Goal: Task Accomplishment & Management: Manage account settings

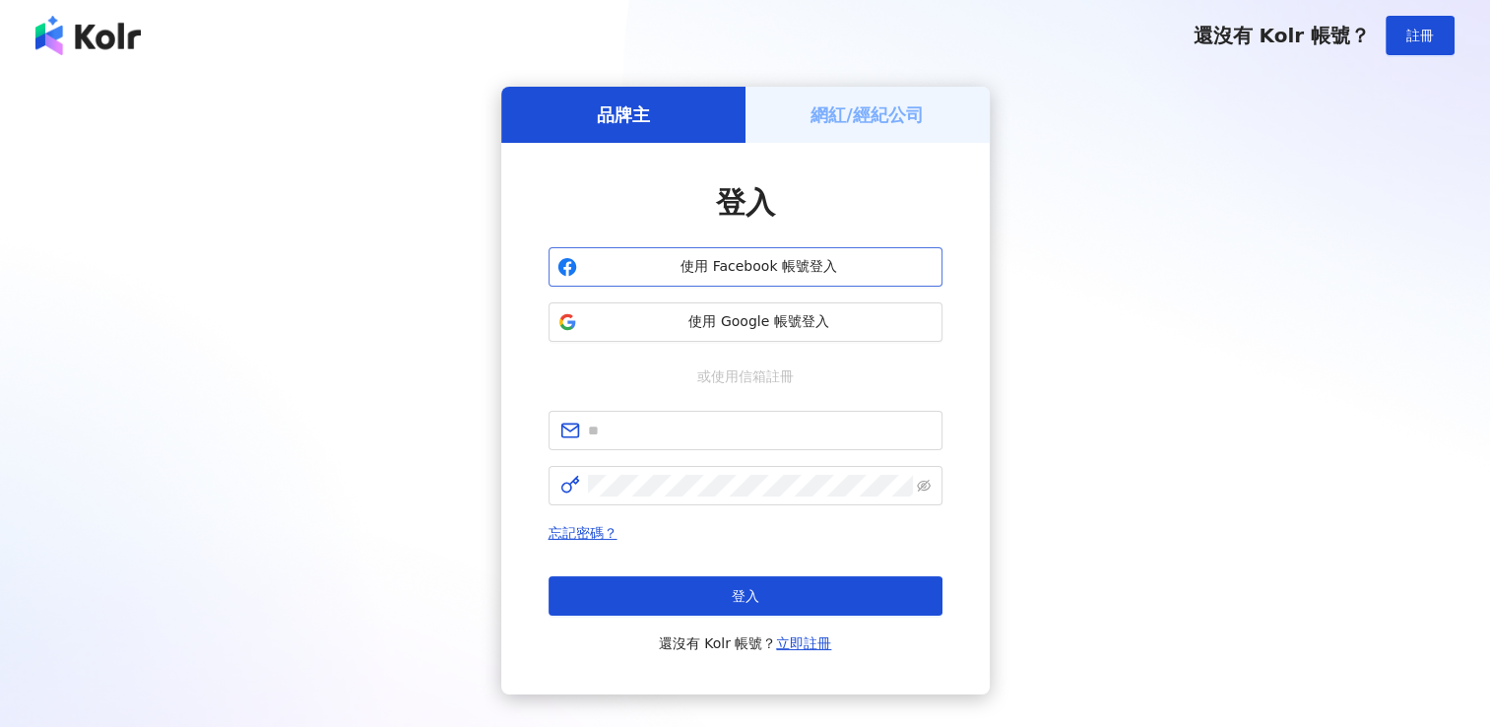
click at [802, 280] on button "使用 Facebook 帳號登入" at bounding box center [746, 266] width 394 height 39
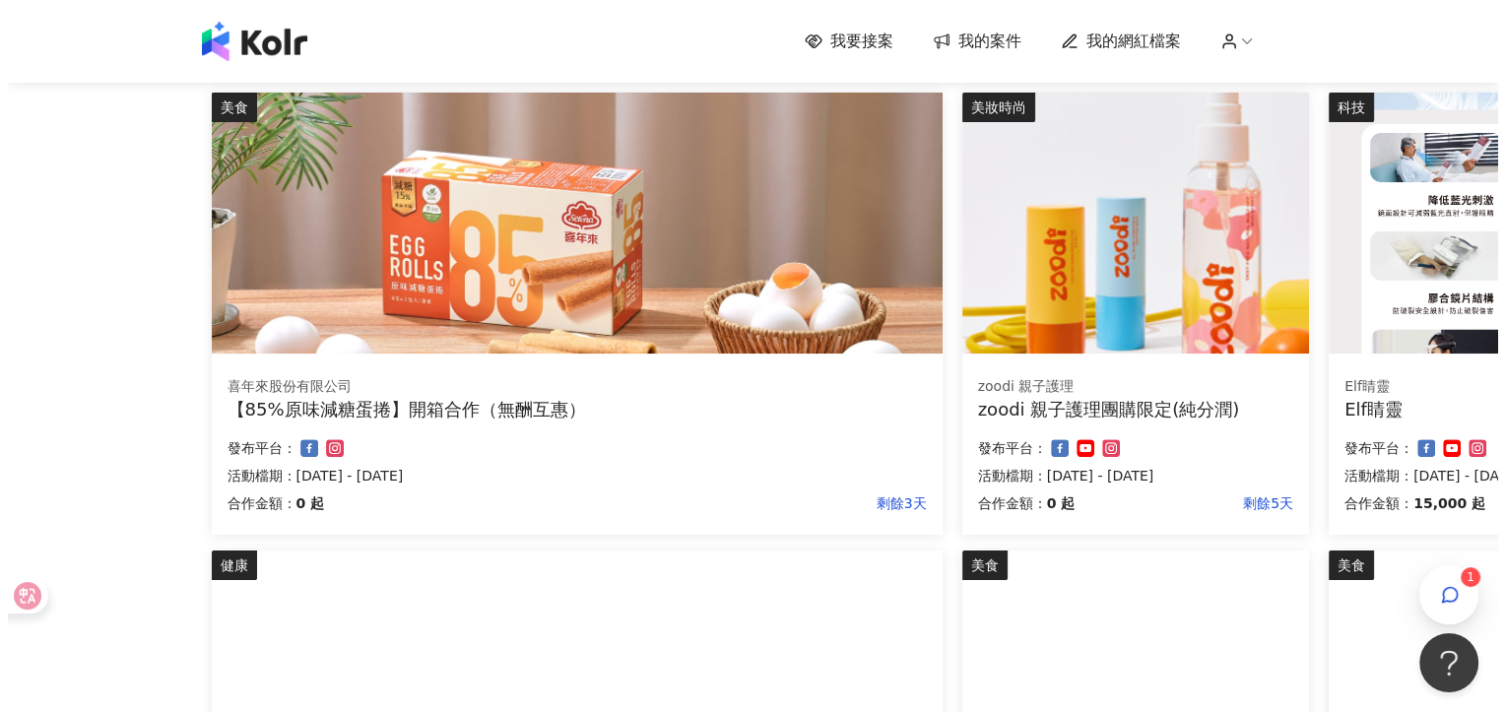
scroll to position [689, 0]
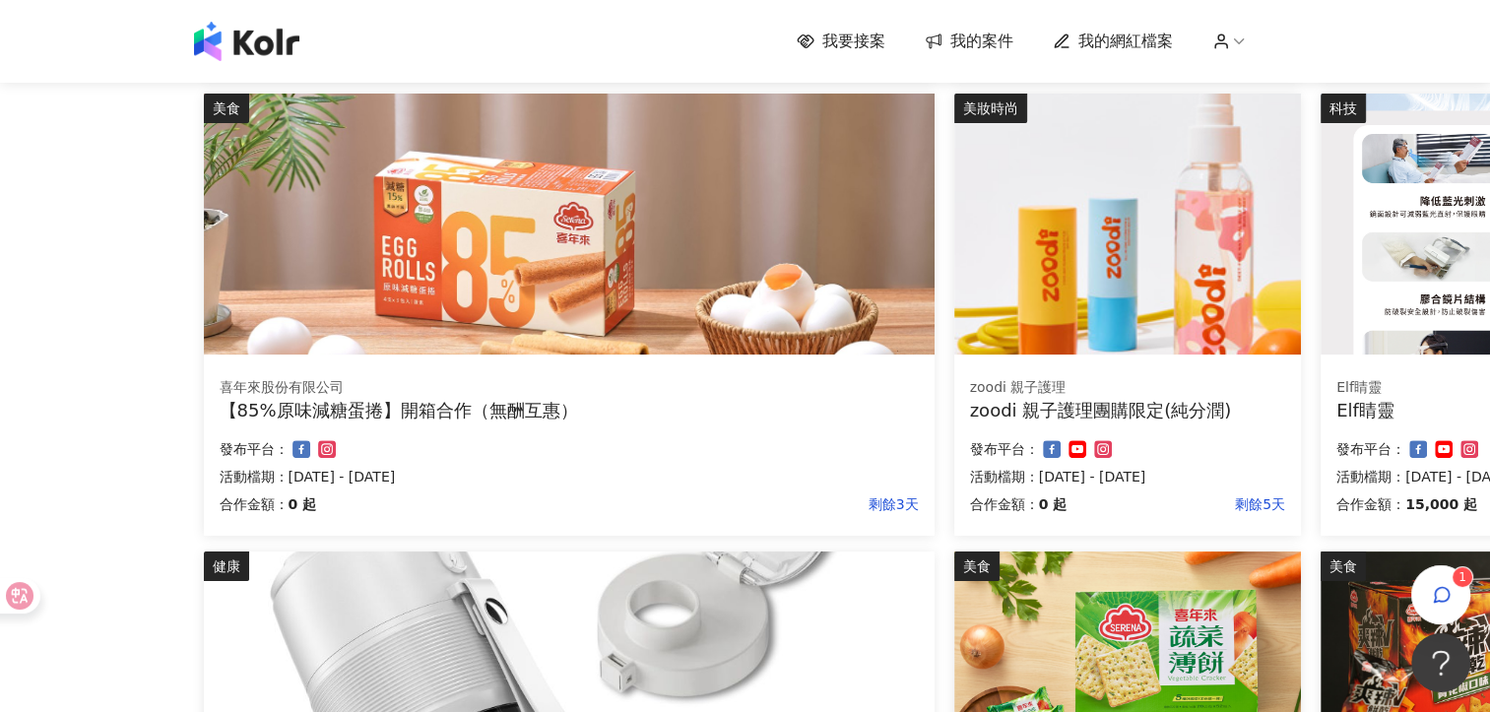
click at [1452, 250] on img at bounding box center [1494, 224] width 347 height 261
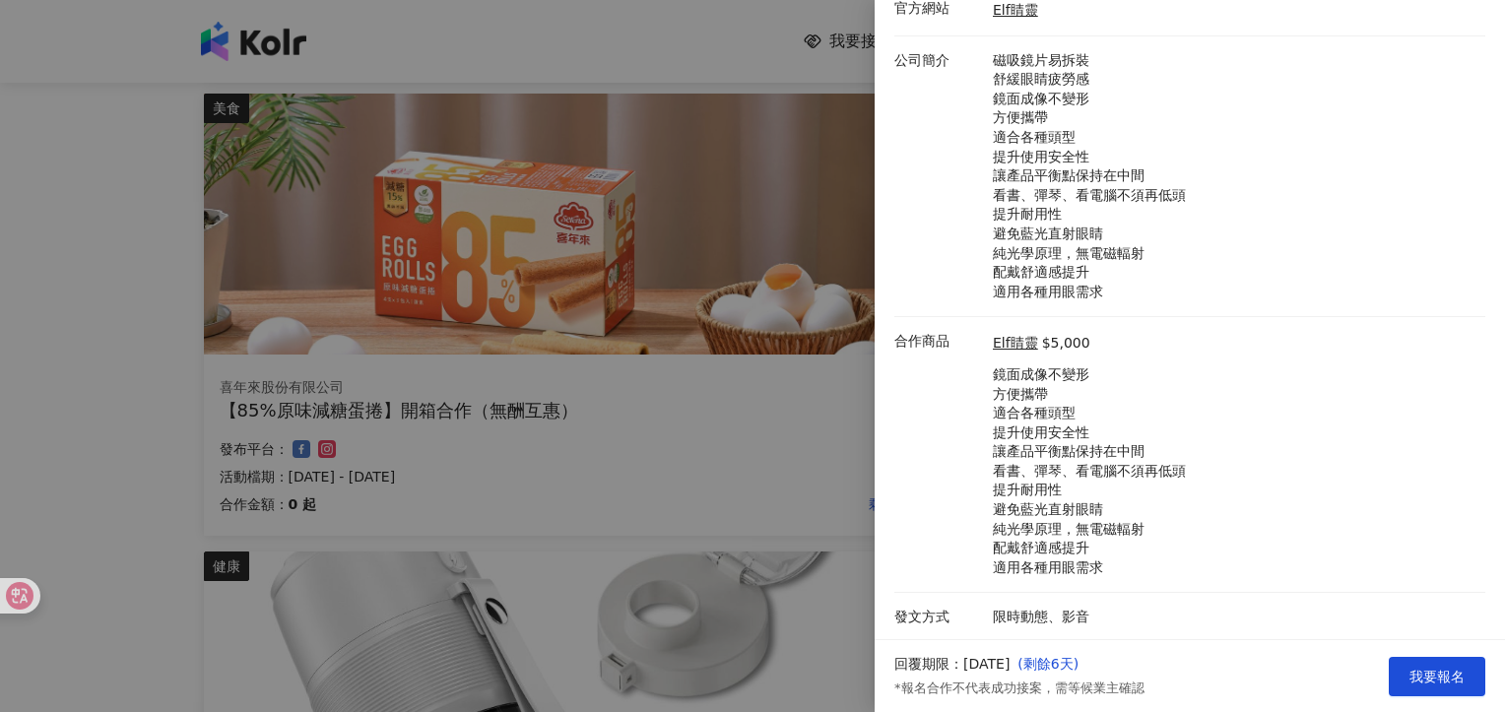
scroll to position [0, 0]
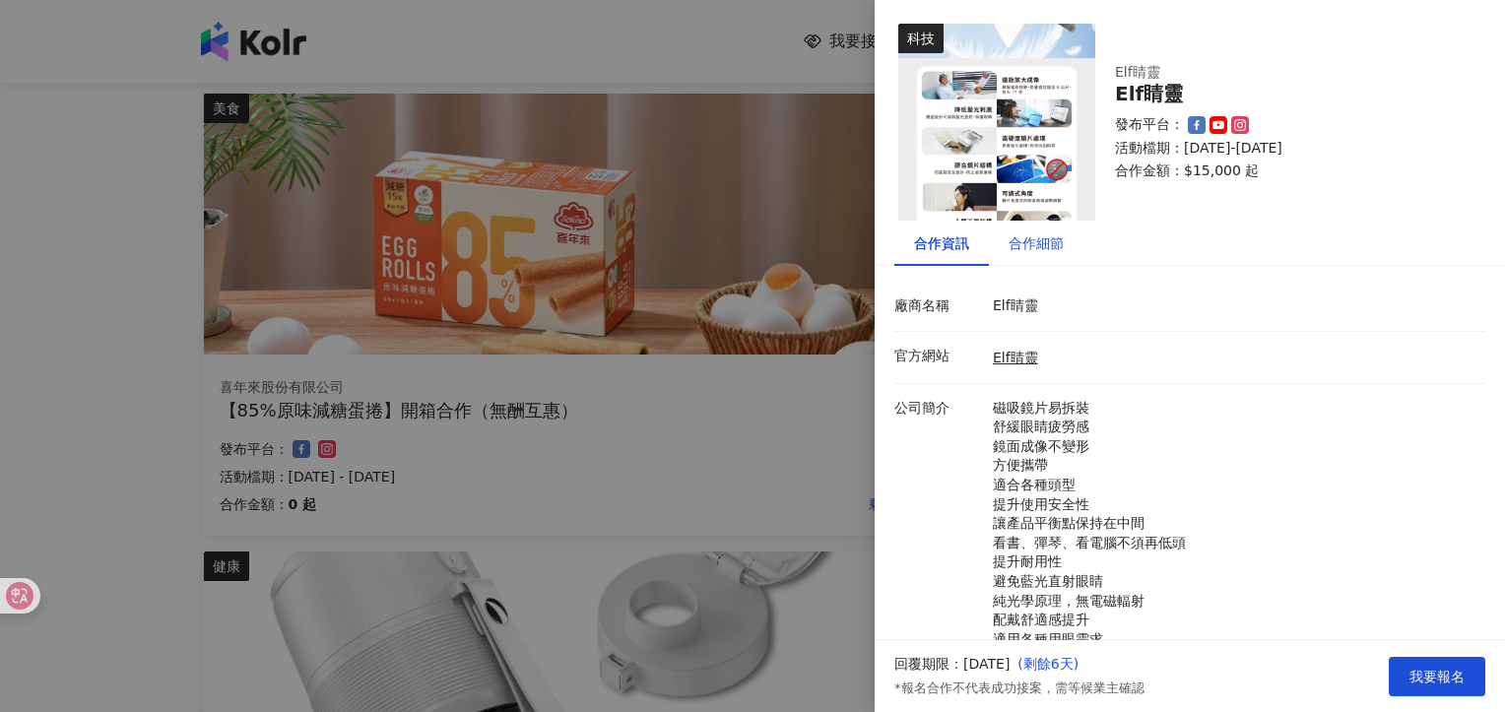
click at [1048, 253] on div "合作細節" at bounding box center [1036, 243] width 55 height 22
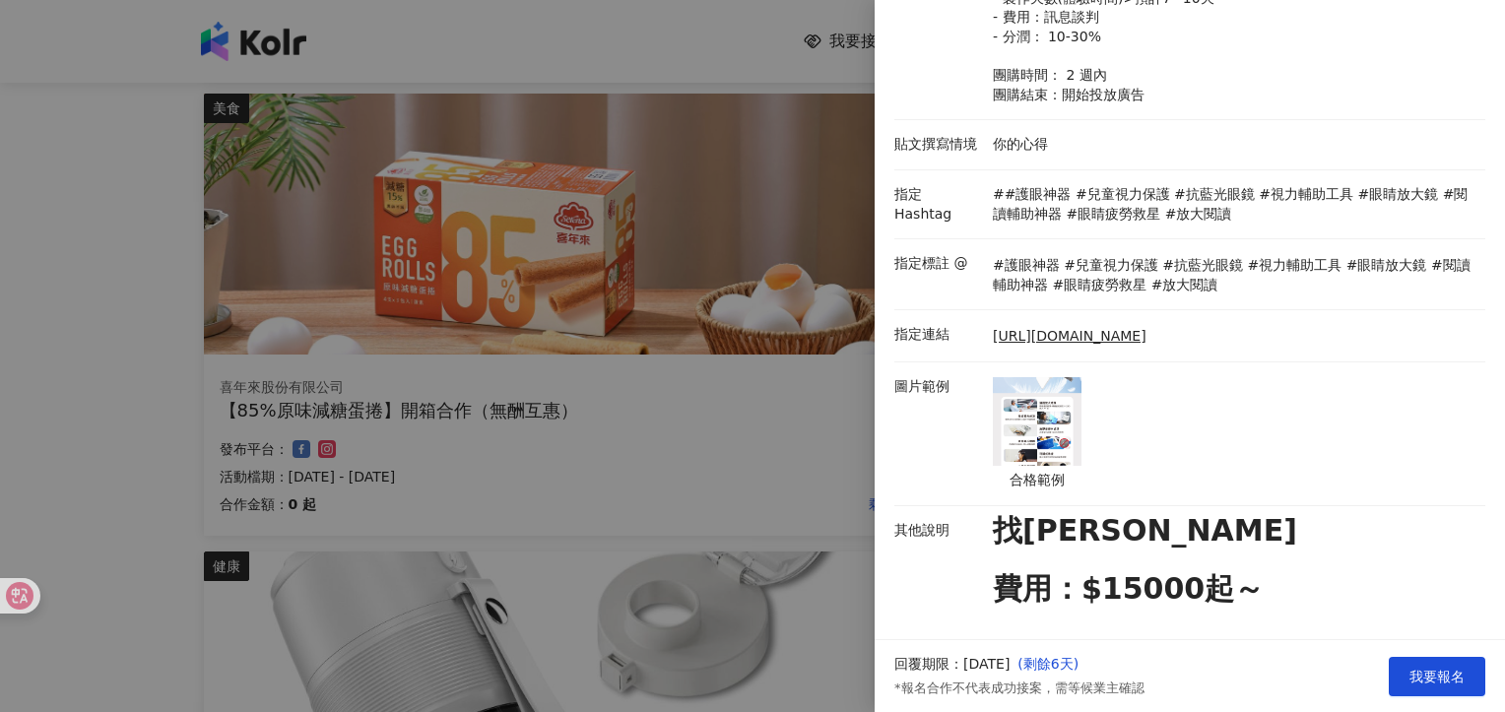
scroll to position [394, 0]
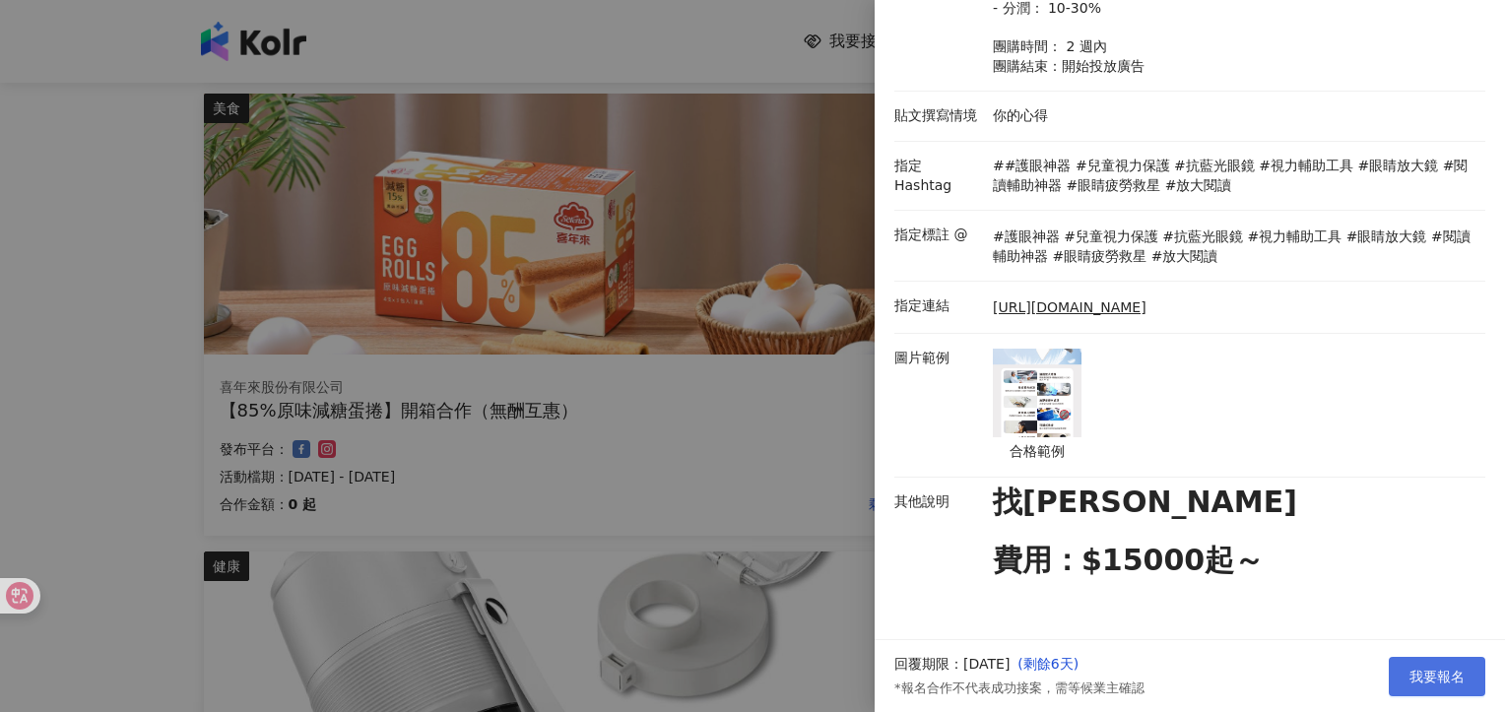
click at [1426, 671] on span "我要報名" at bounding box center [1436, 677] width 55 height 16
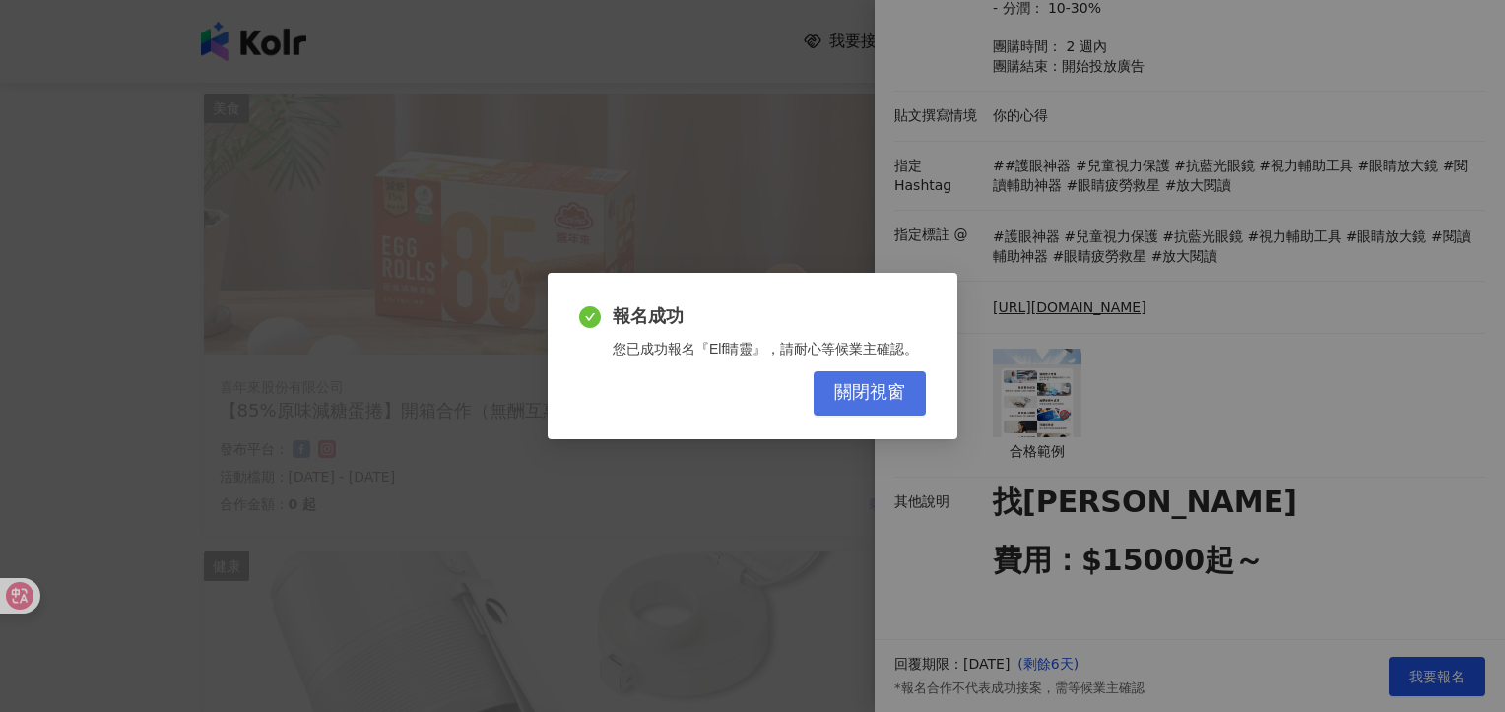
click at [821, 380] on button "關閉視窗" at bounding box center [870, 393] width 112 height 44
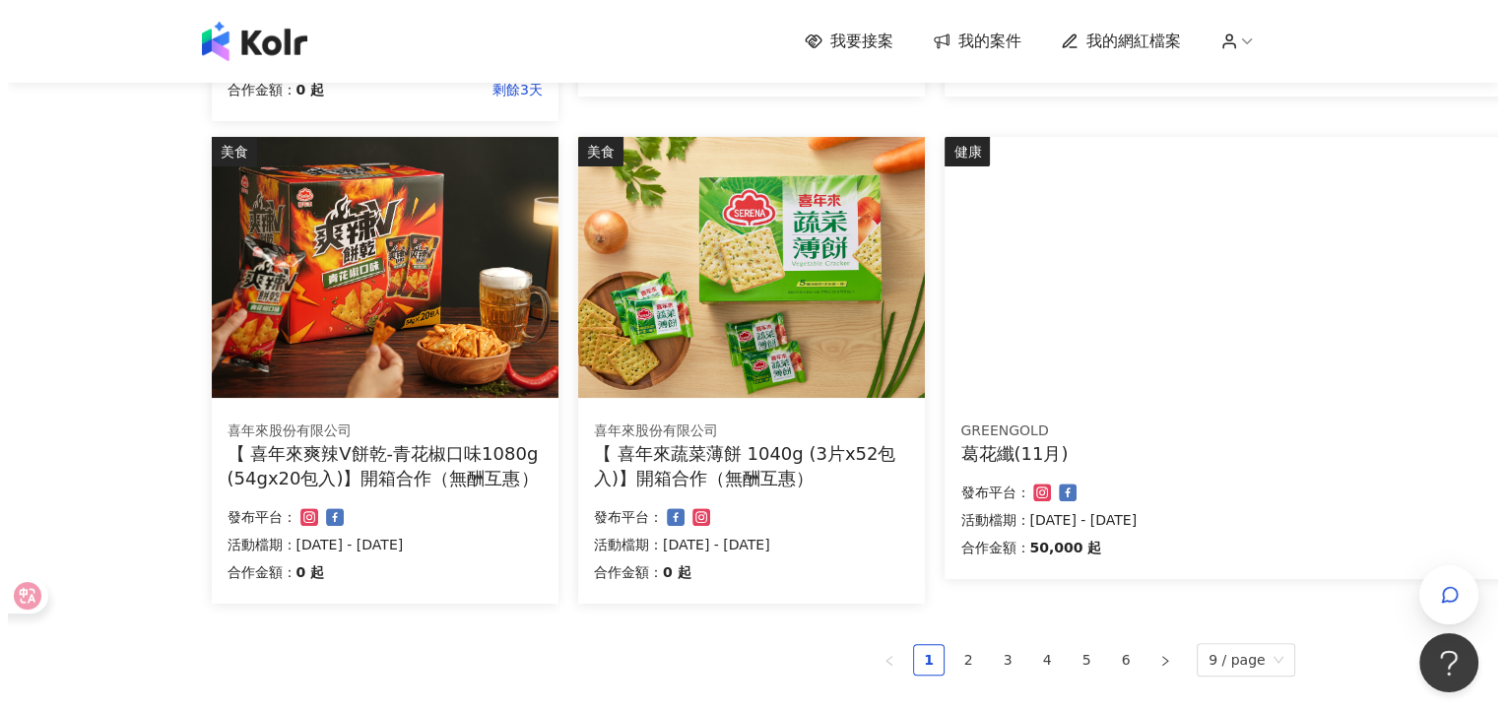
scroll to position [1280, 0]
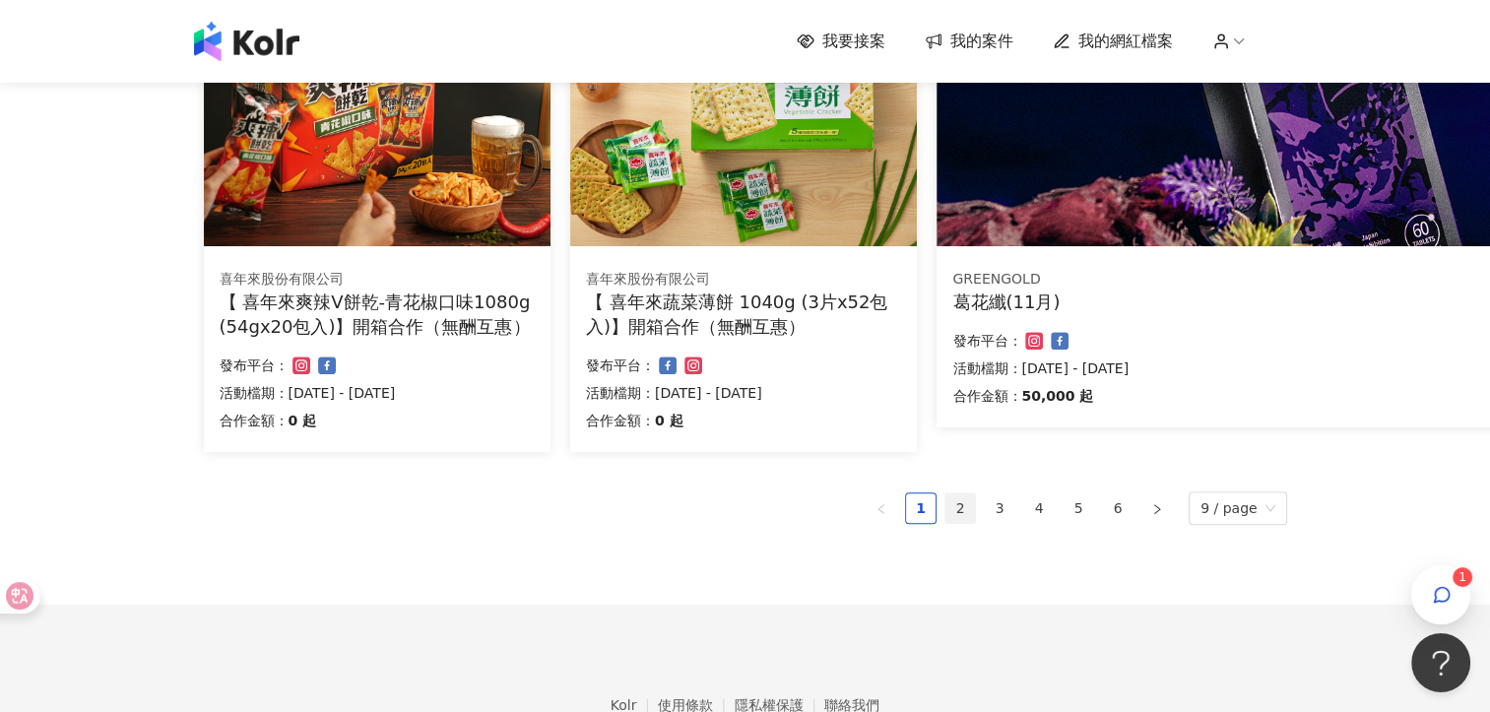
click at [969, 503] on link "2" at bounding box center [960, 508] width 30 height 30
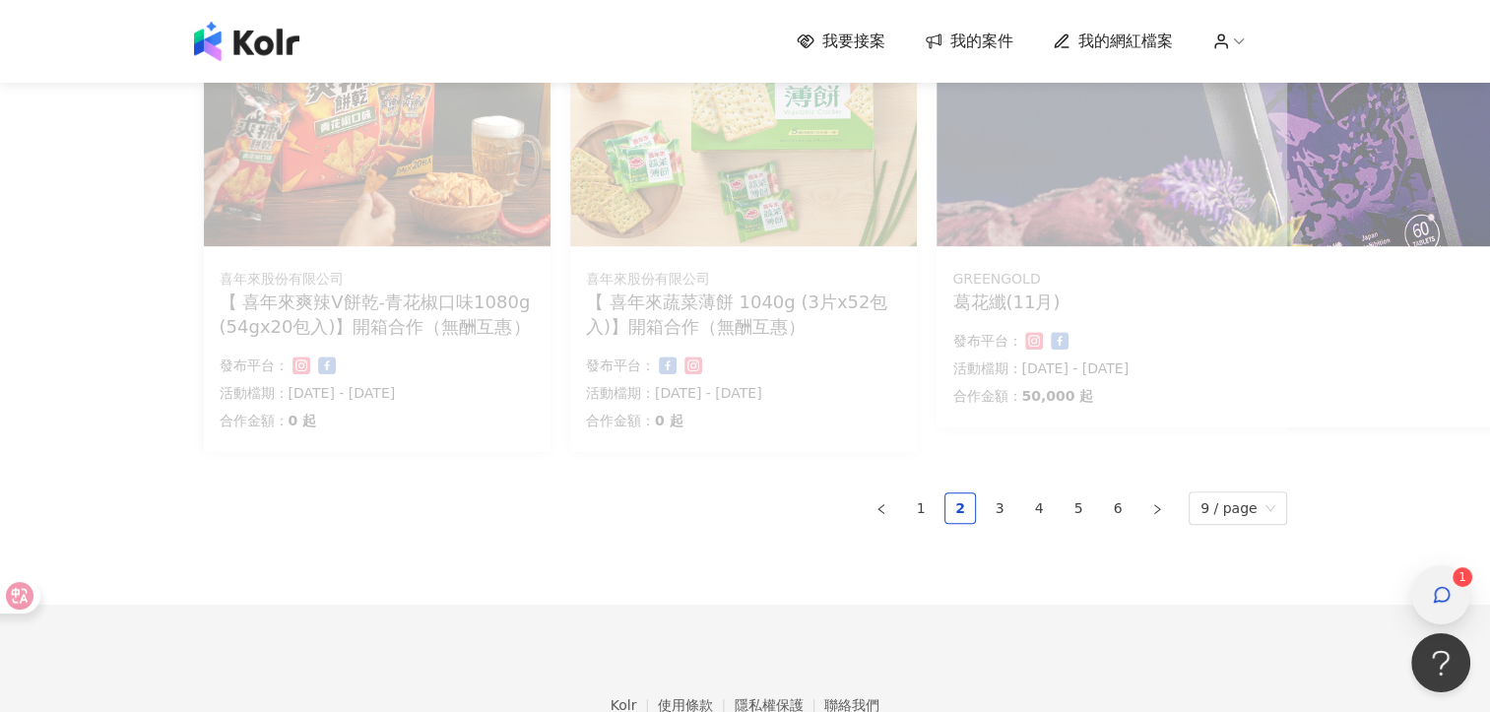
click at [1455, 593] on div "button" at bounding box center [1440, 594] width 59 height 59
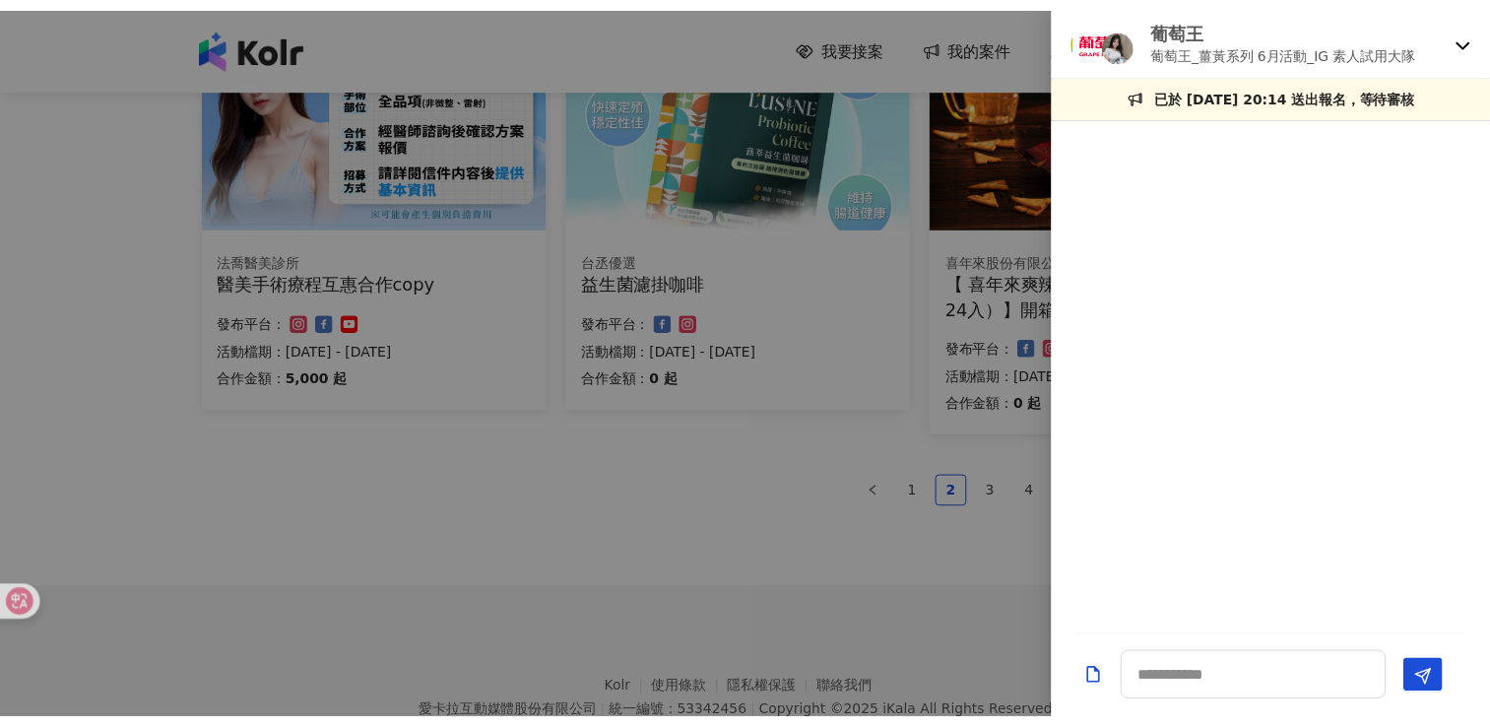
scroll to position [1256, 0]
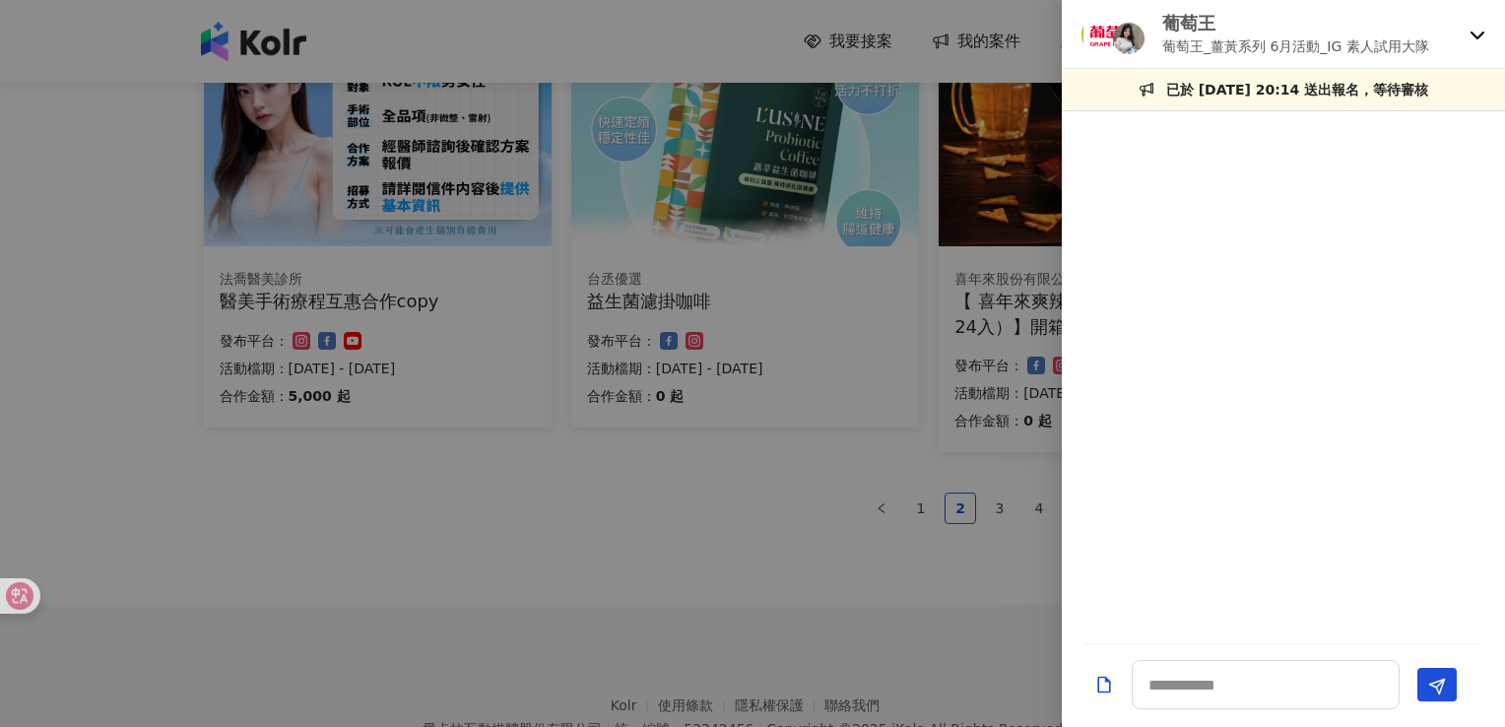
click at [1431, 40] on div "葡萄王 葡萄王_[PERSON_NAME]系列 6月活動_IG 素人試用大隊" at bounding box center [1271, 34] width 380 height 46
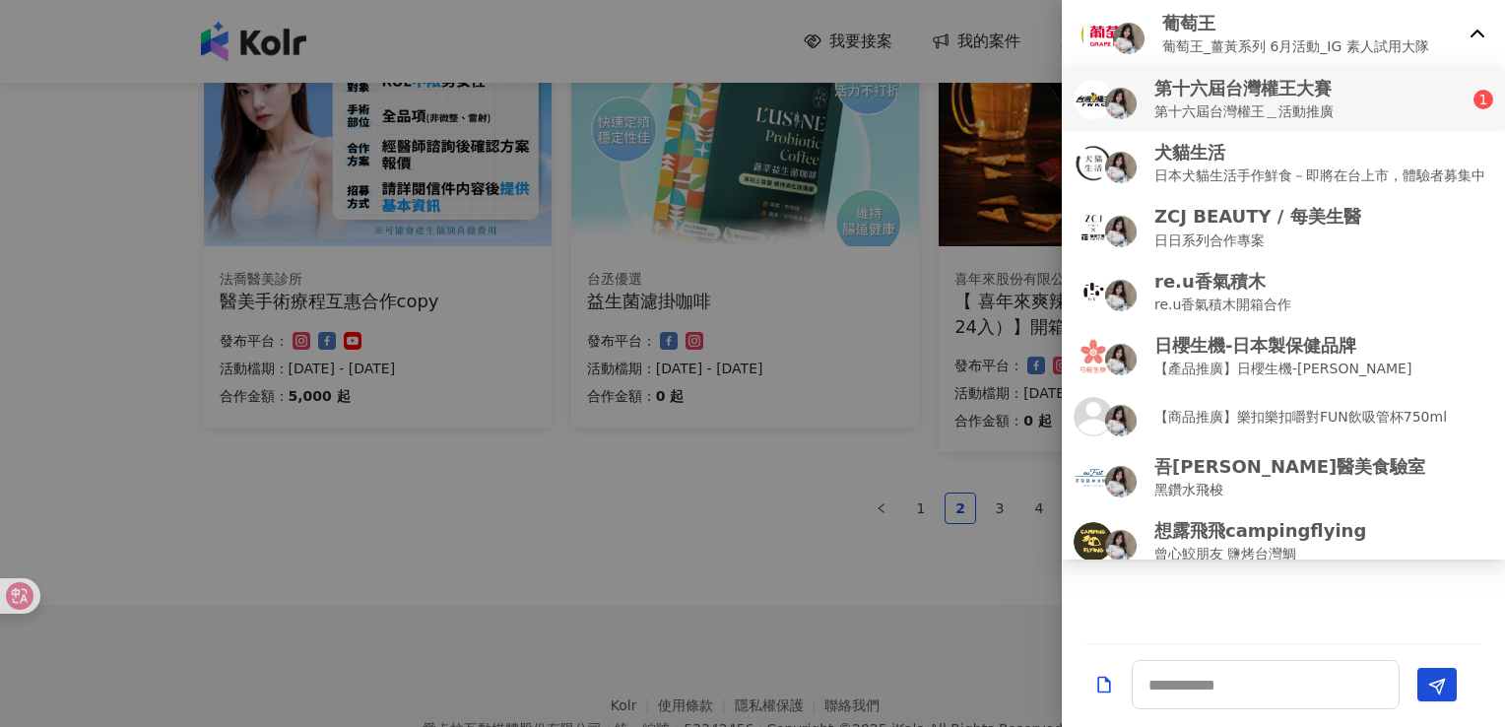
click at [1395, 112] on div "第十六屆台灣權王大賽 第十六屆台灣權王＿活動推廣" at bounding box center [1274, 99] width 400 height 46
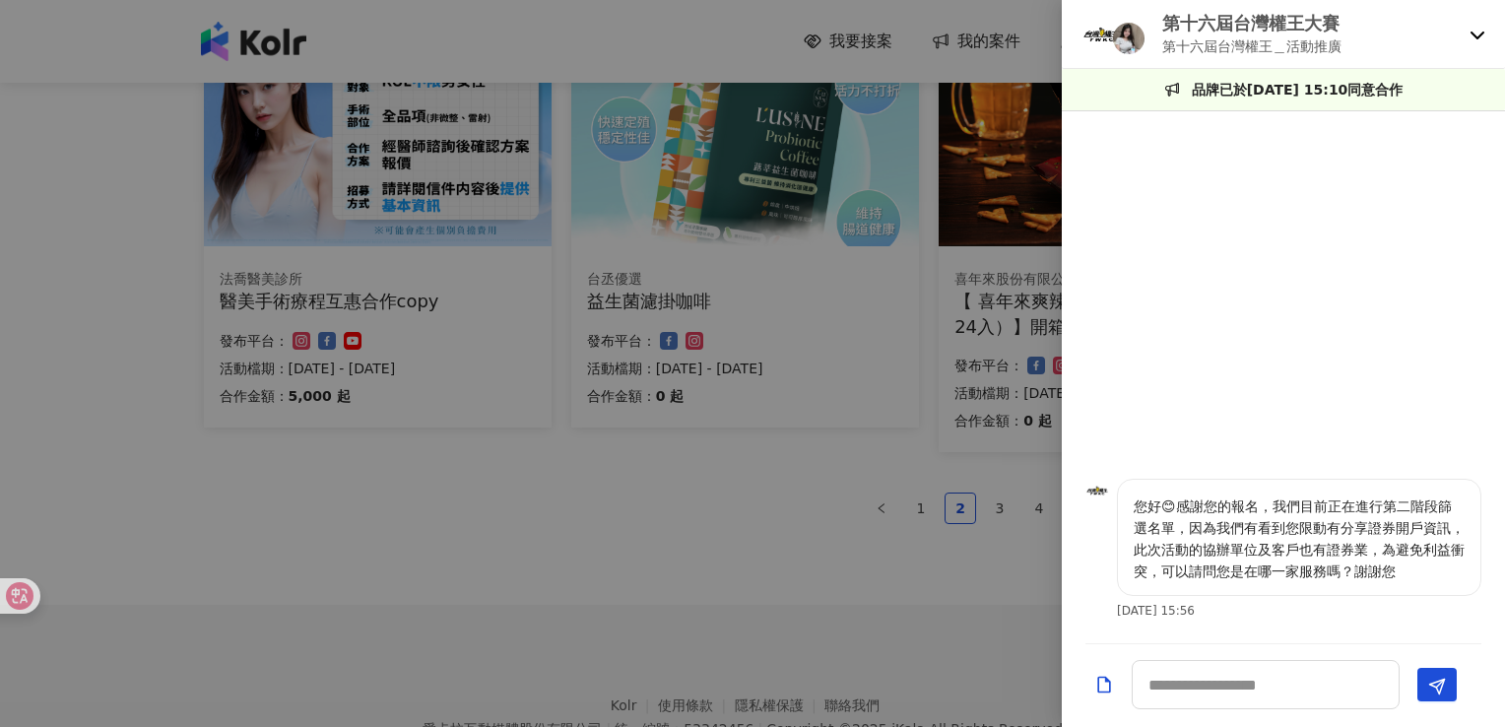
click at [615, 513] on div at bounding box center [752, 363] width 1505 height 727
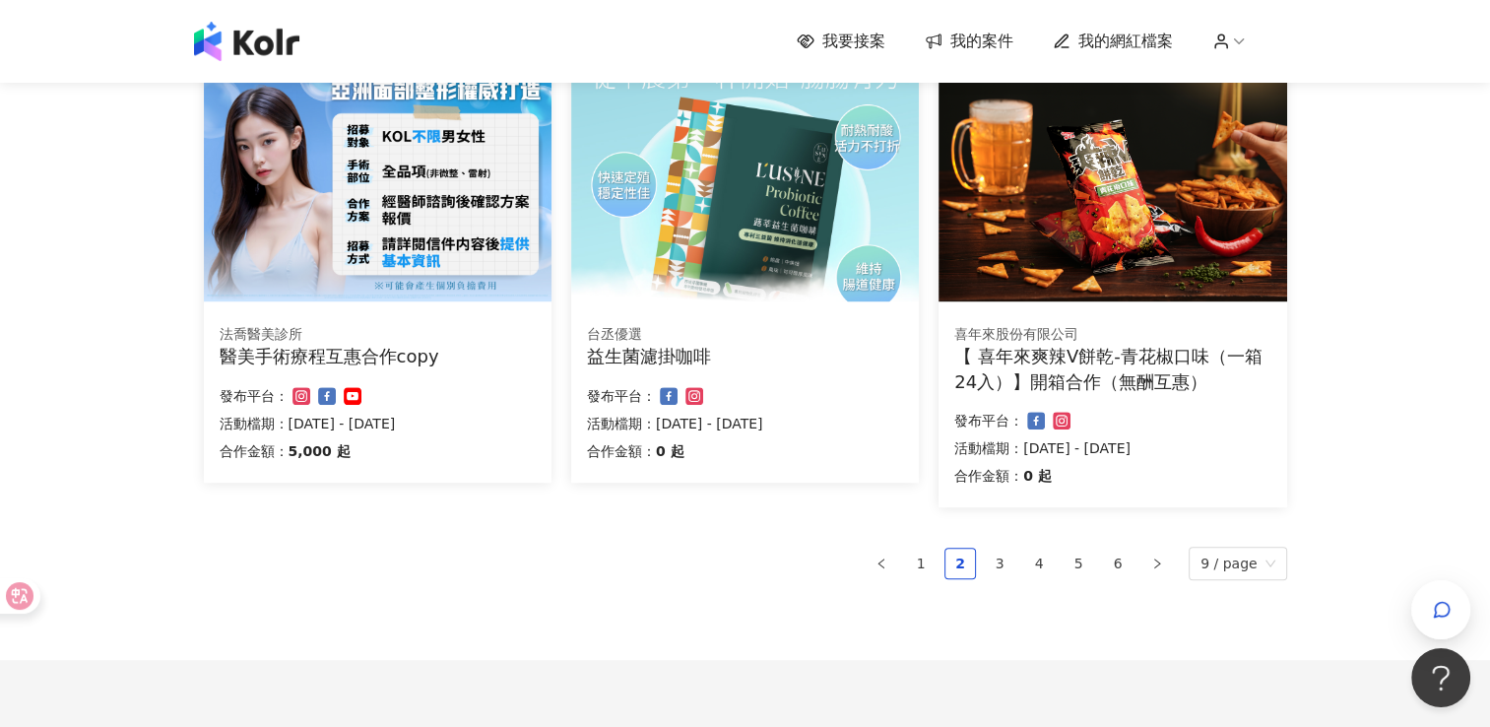
scroll to position [1351, 0]
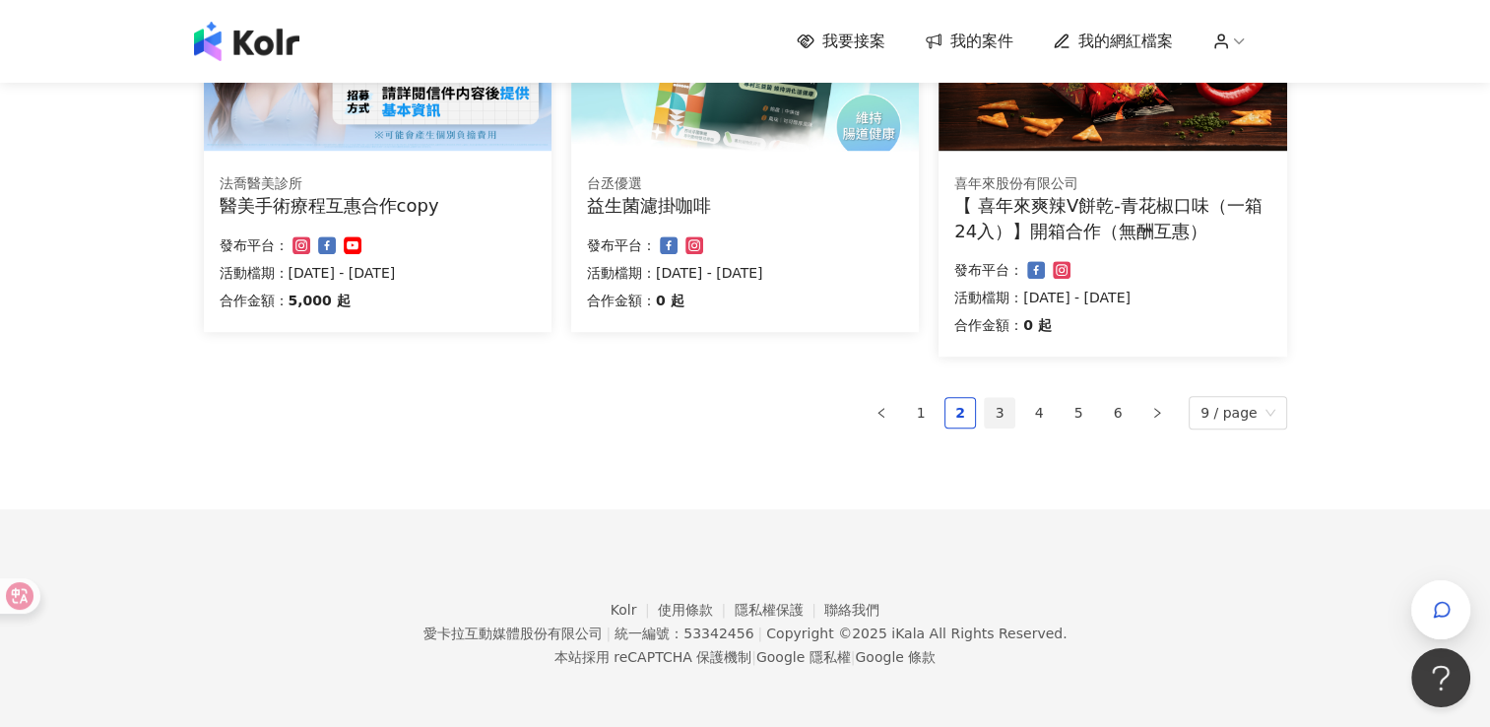
click at [1002, 412] on link "3" at bounding box center [1000, 413] width 30 height 30
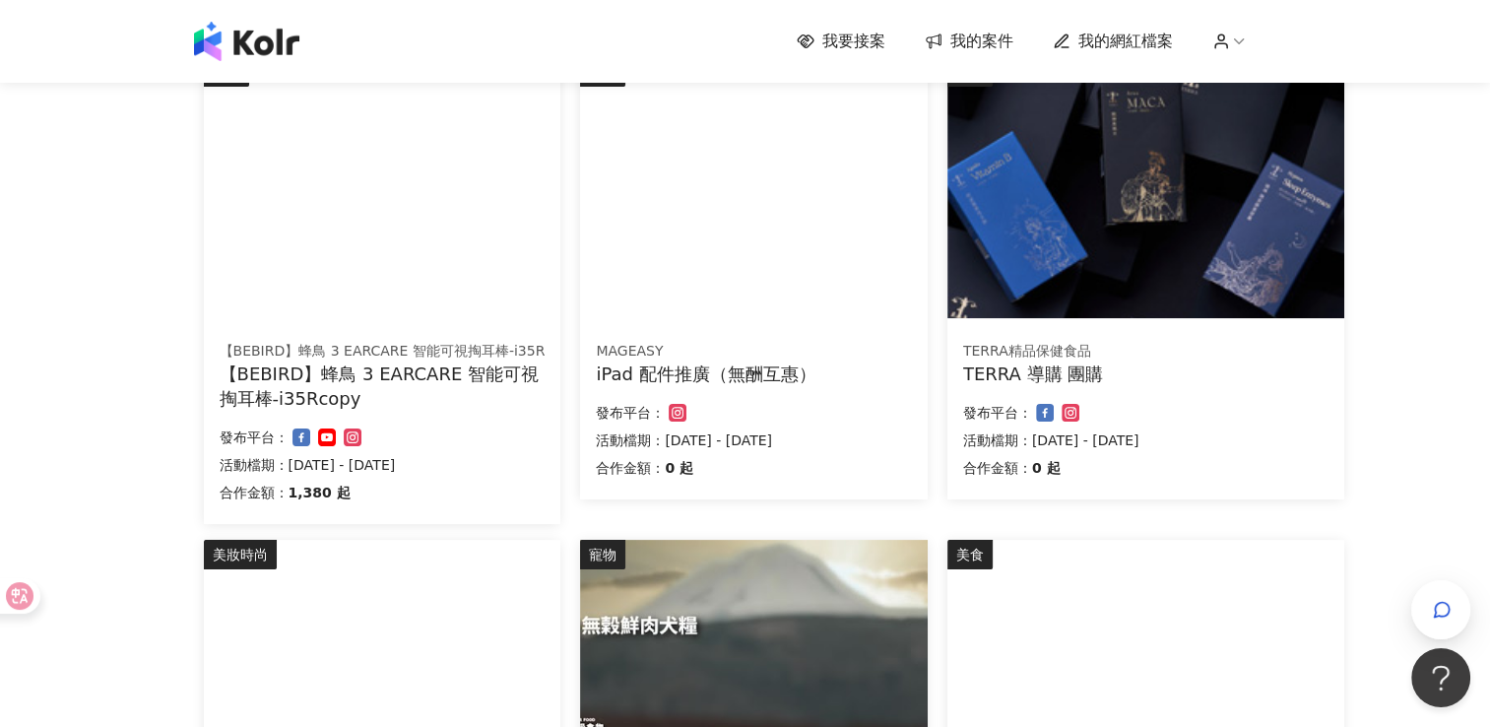
scroll to position [145, 0]
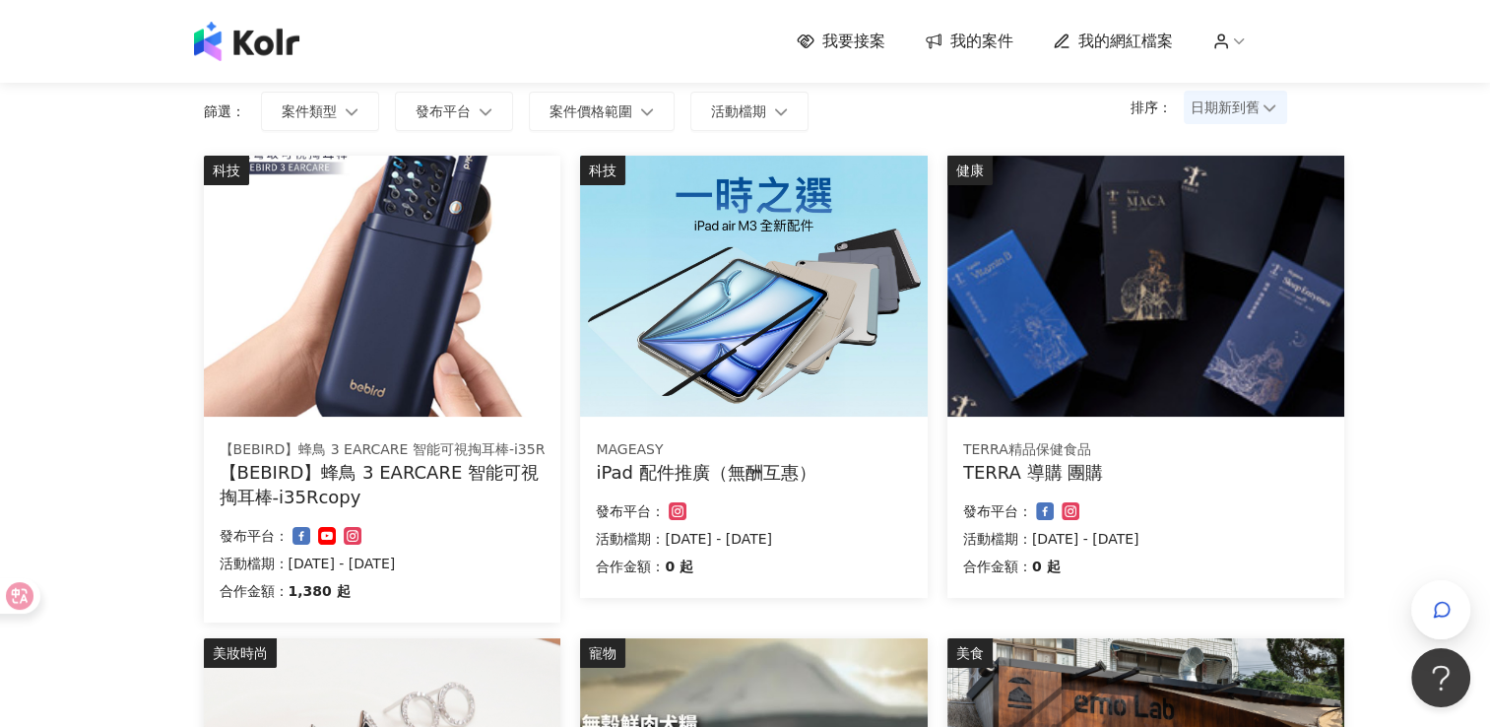
click at [275, 230] on img at bounding box center [383, 286] width 358 height 261
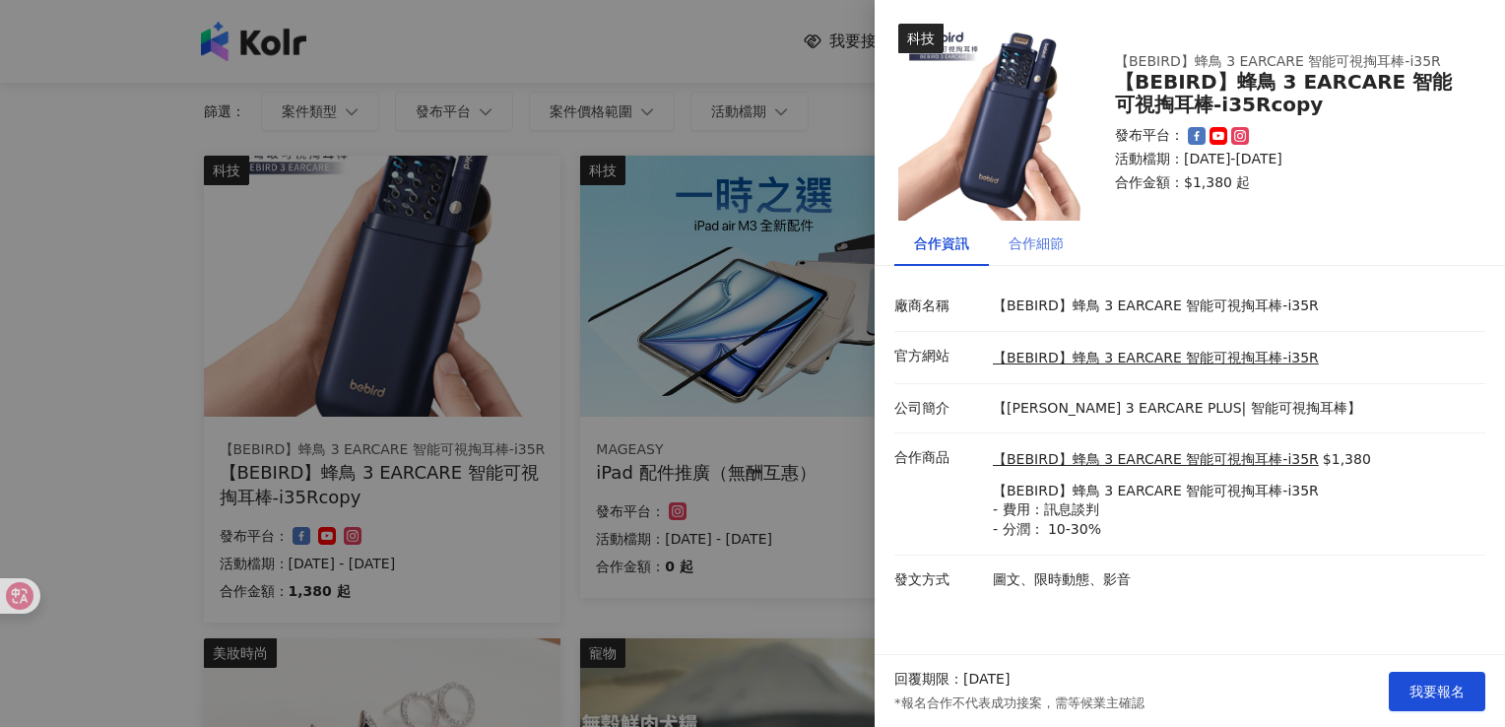
click at [1054, 224] on div "合作細節" at bounding box center [1036, 243] width 95 height 45
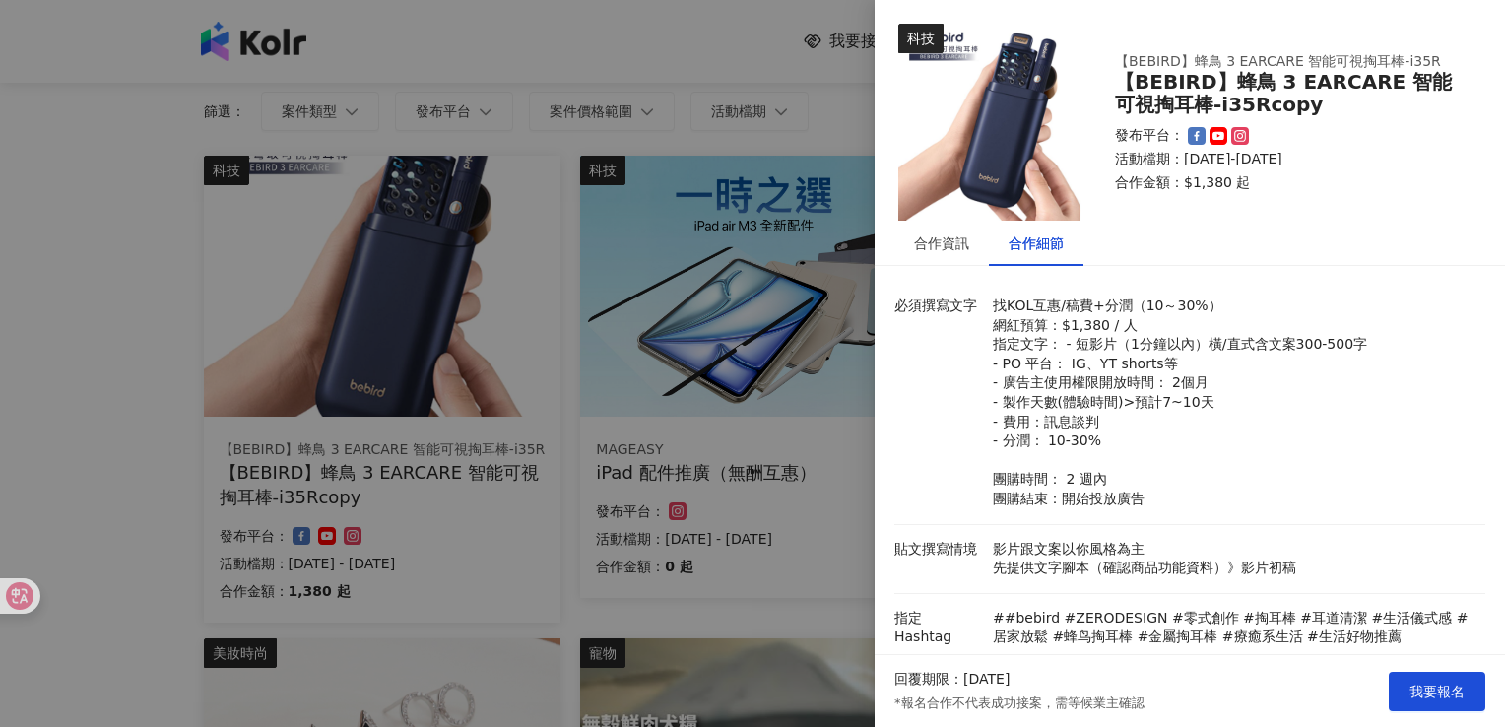
click at [0, 365] on html "我要接案 我的案件 我的網紅檔案 我要接案 搜尋 排序： 日期新到舊 篩選： 案件類型 發布平台 案件價格範圍 活動檔期 清除 套用 科技 【BEBIRD】蜂…" at bounding box center [752, 218] width 1505 height 727
click at [23, 359] on div at bounding box center [752, 363] width 1505 height 727
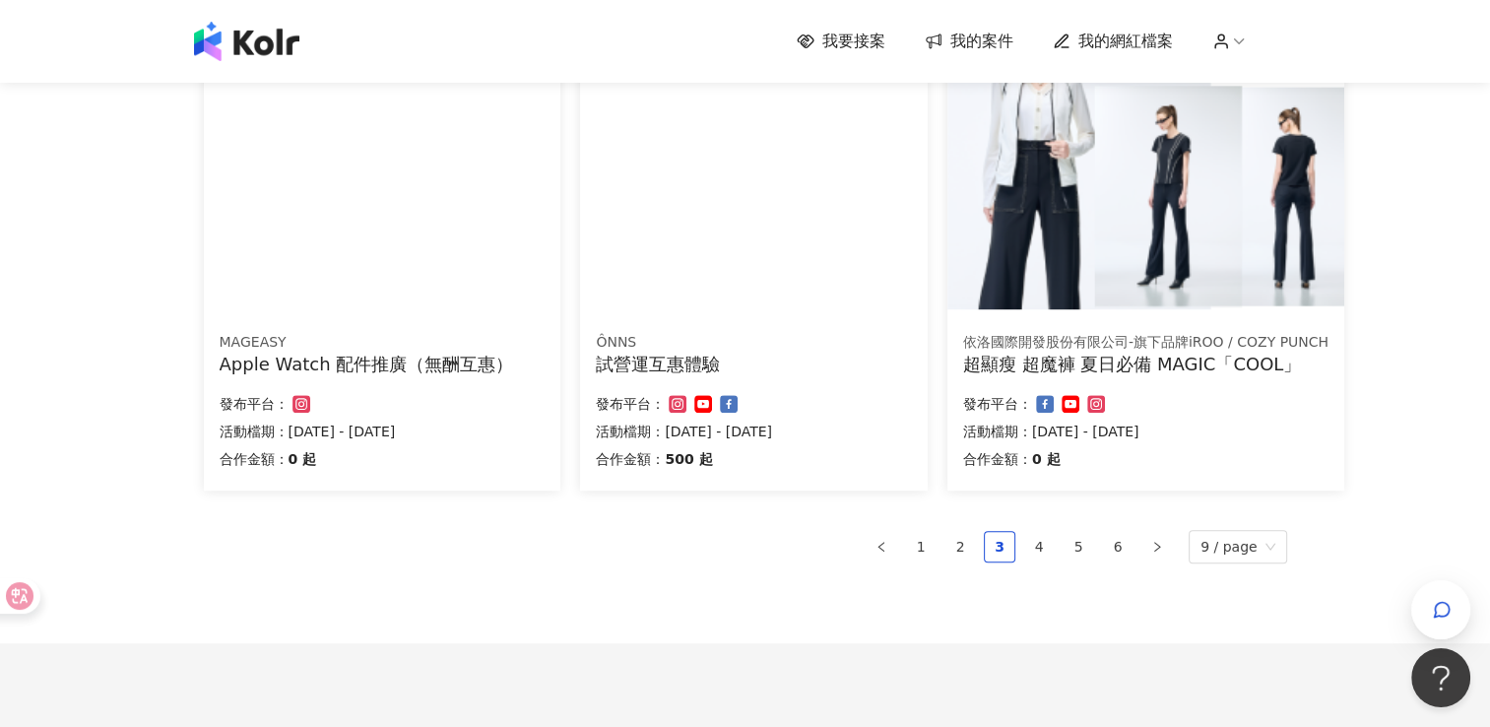
scroll to position [1327, 0]
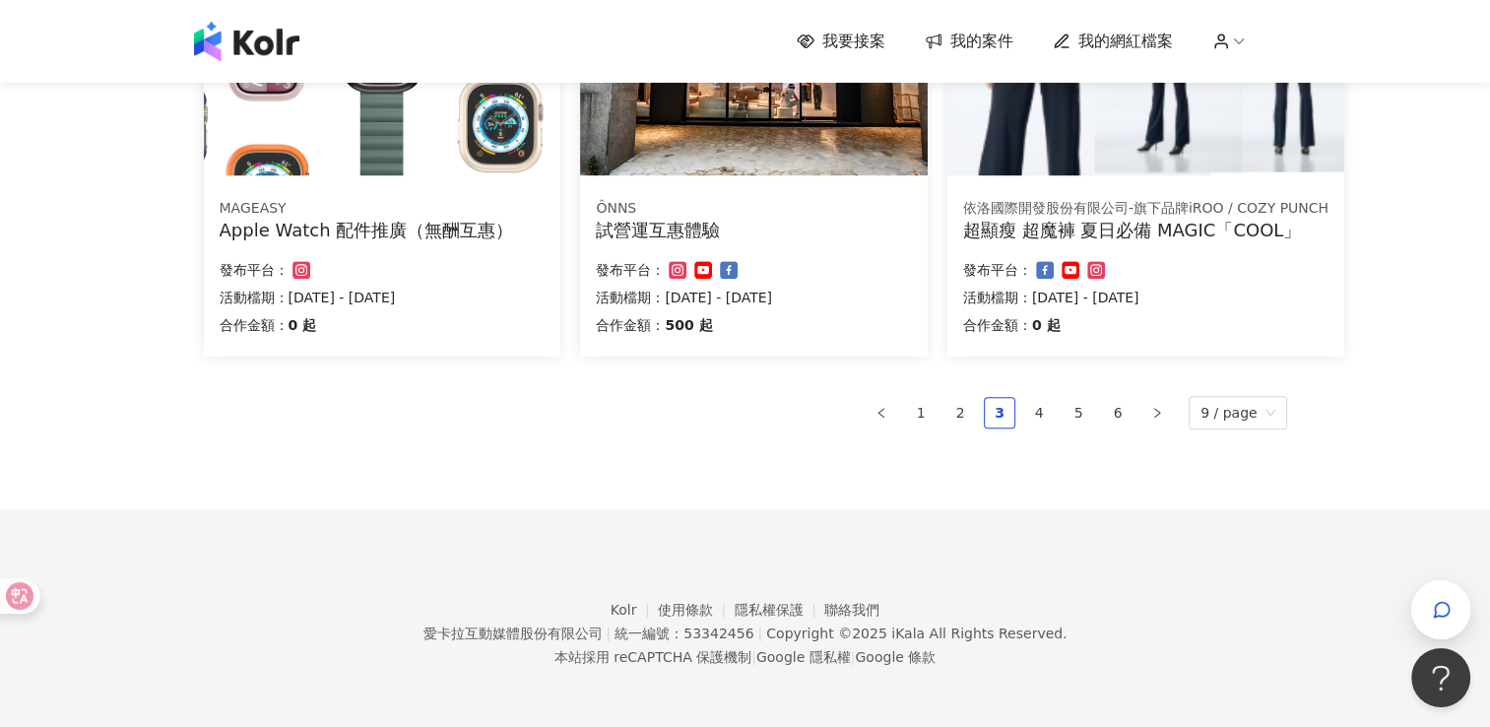
click at [1064, 414] on ul "1 2 3 4 5 6 9 / page" at bounding box center [745, 412] width 1083 height 33
click at [1054, 414] on link "4" at bounding box center [1039, 413] width 30 height 30
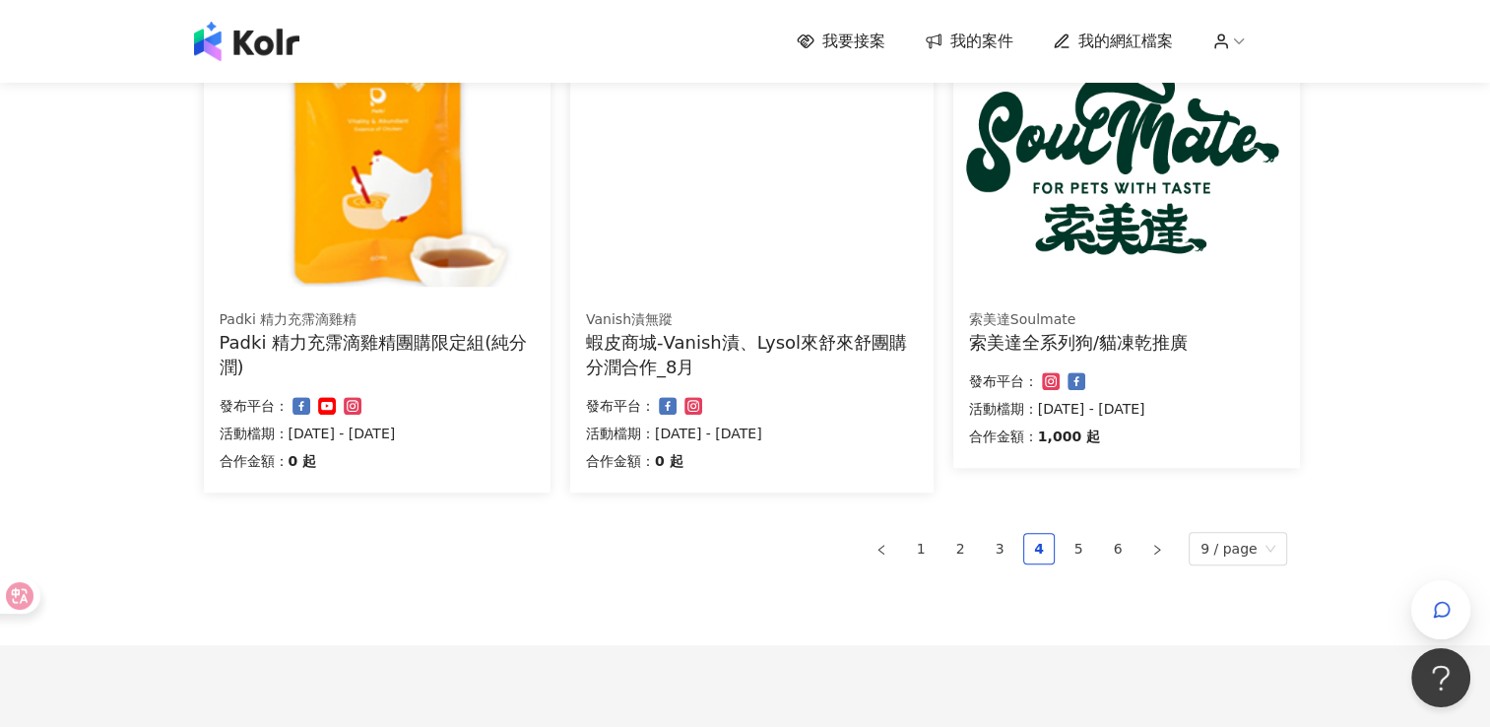
scroll to position [1179, 0]
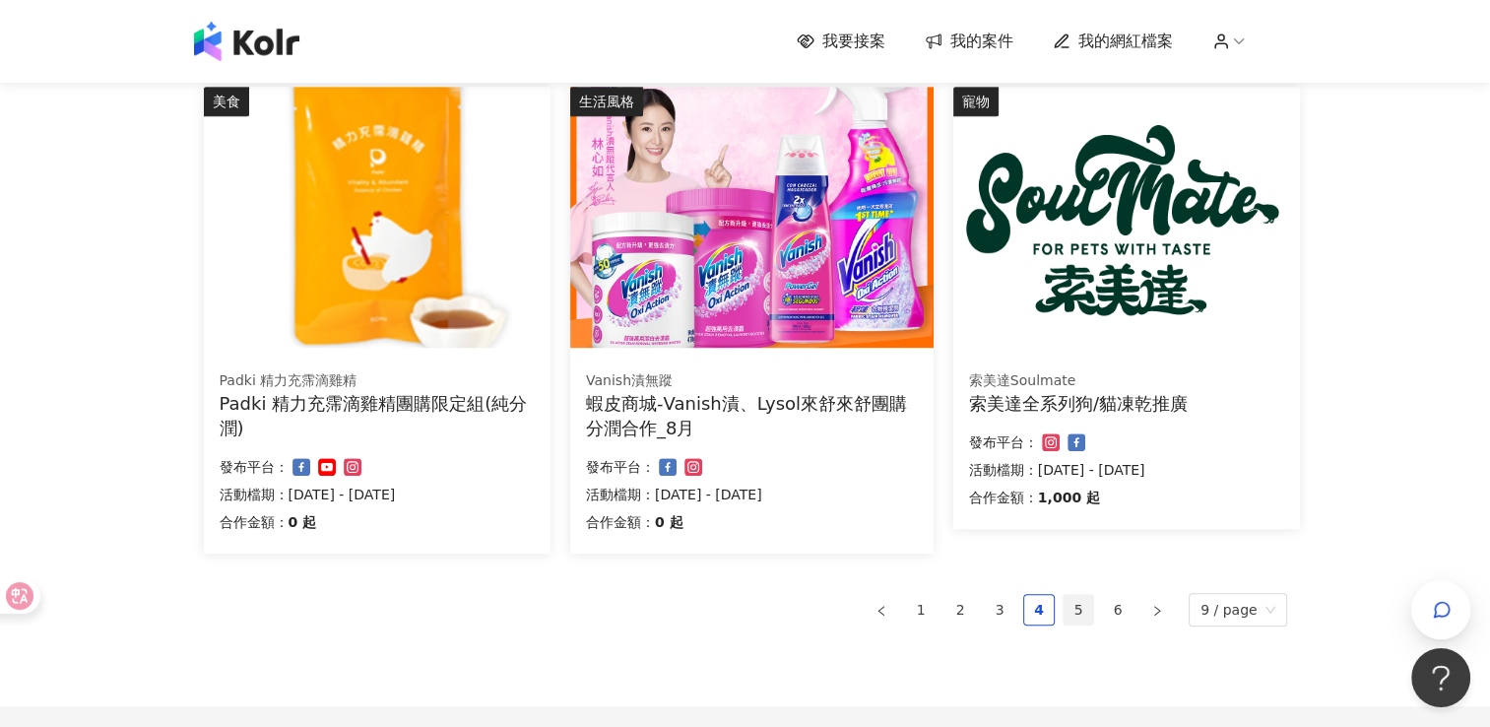
click at [1074, 612] on link "5" at bounding box center [1079, 610] width 30 height 30
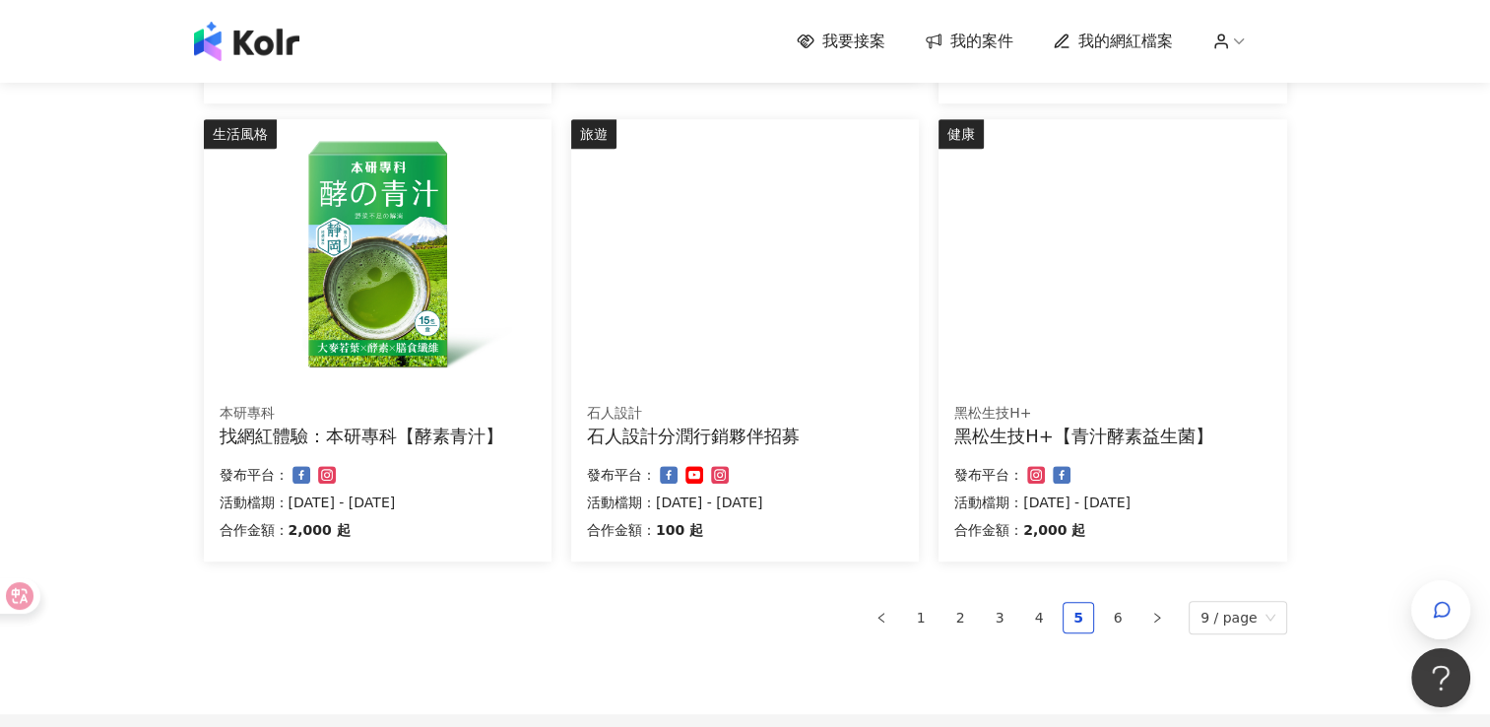
scroll to position [1351, 0]
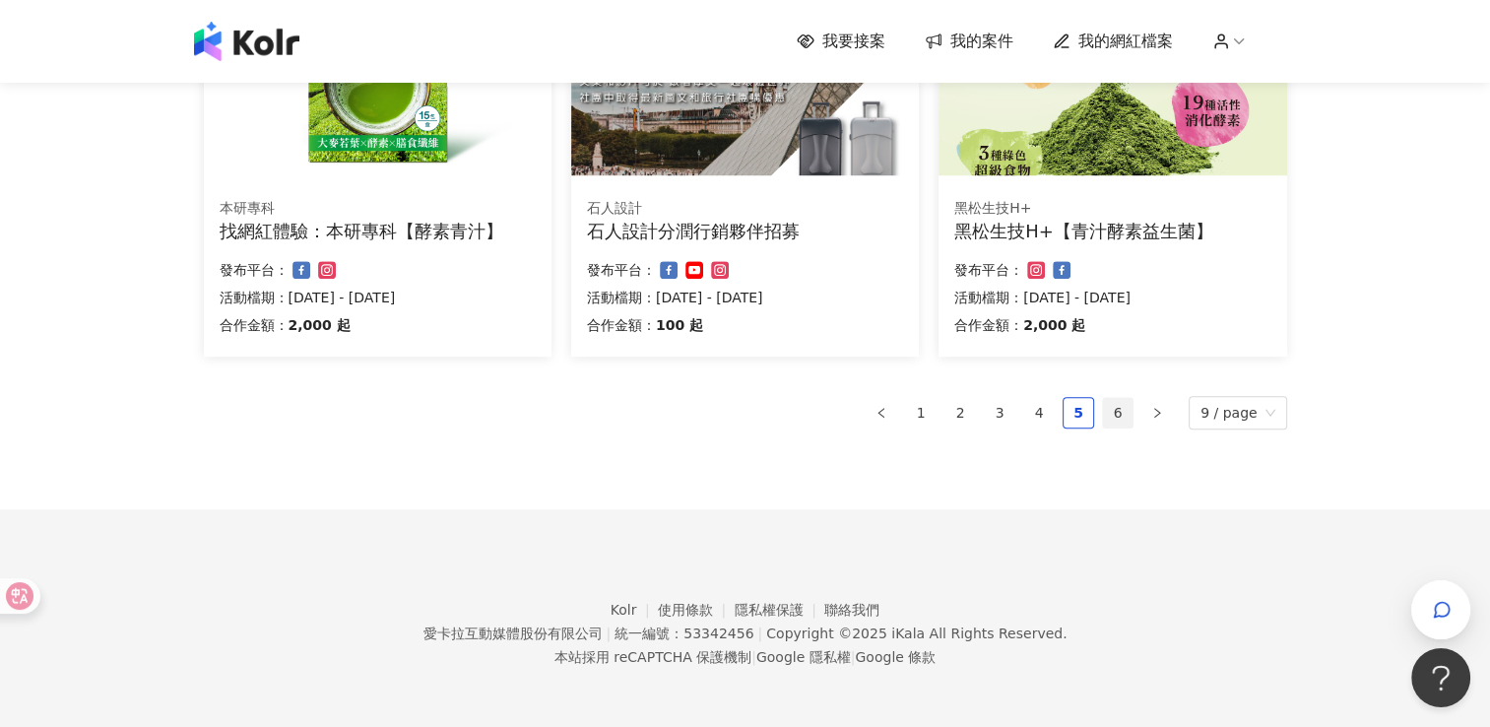
click at [1115, 410] on link "6" at bounding box center [1118, 413] width 30 height 30
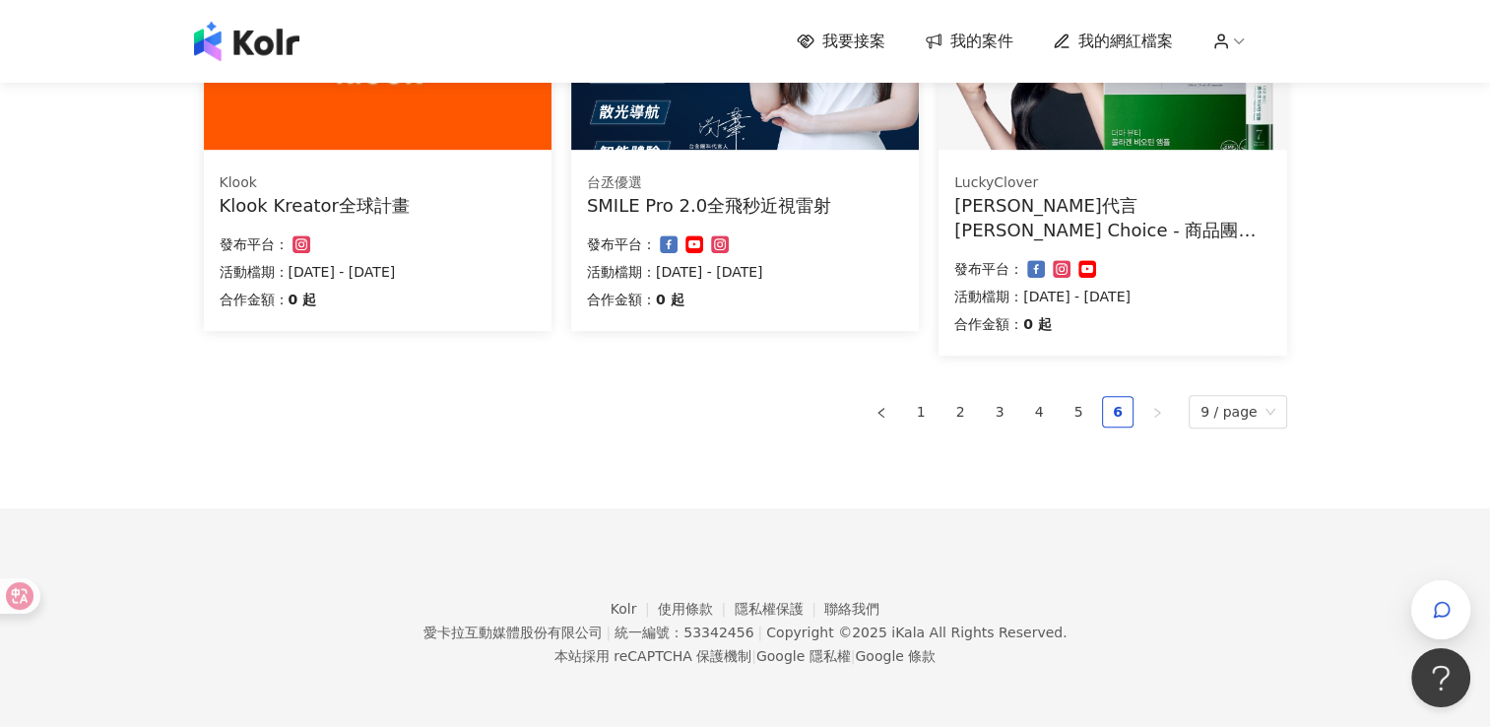
scroll to position [894, 0]
click at [961, 40] on span "我的案件" at bounding box center [981, 42] width 63 height 22
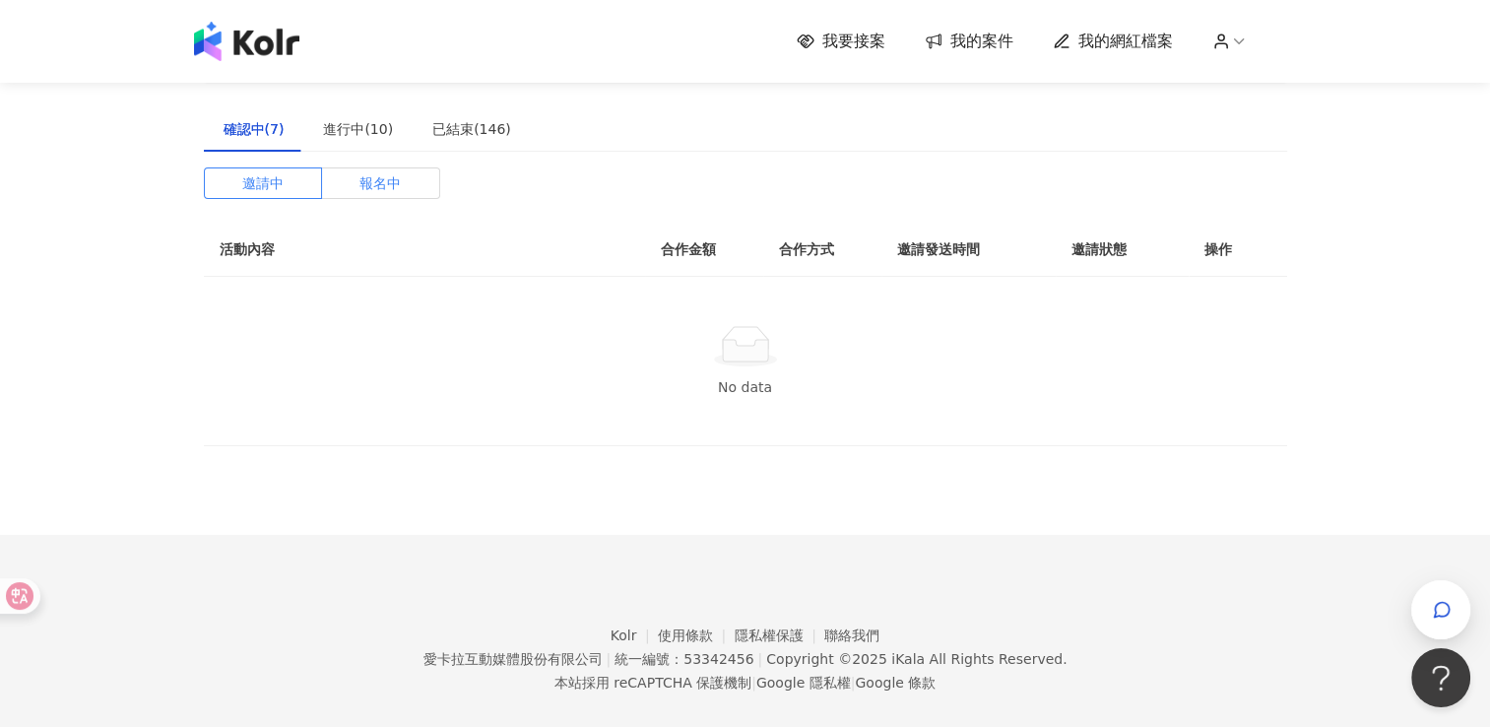
click at [357, 173] on label "報名中" at bounding box center [381, 183] width 118 height 32
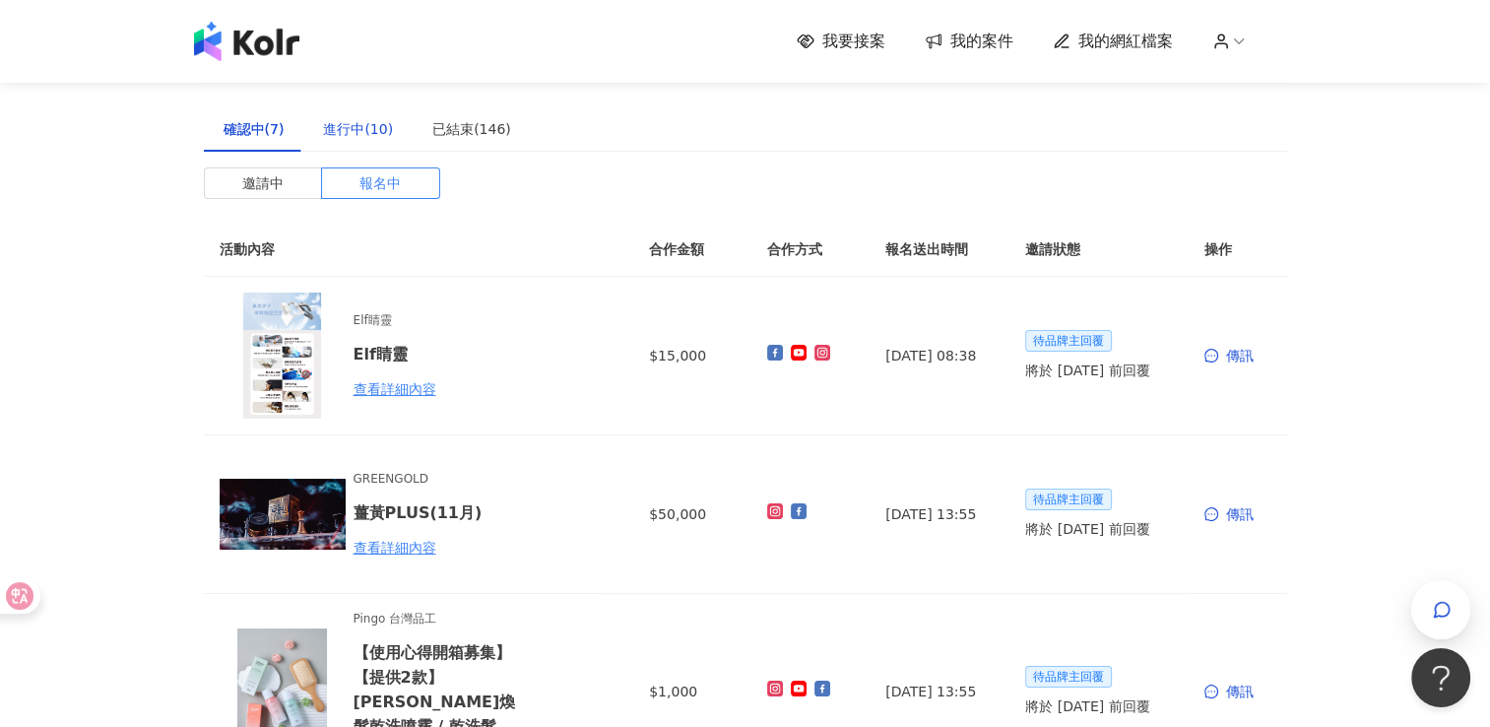
click at [355, 137] on div "進行中(10)" at bounding box center [358, 129] width 70 height 22
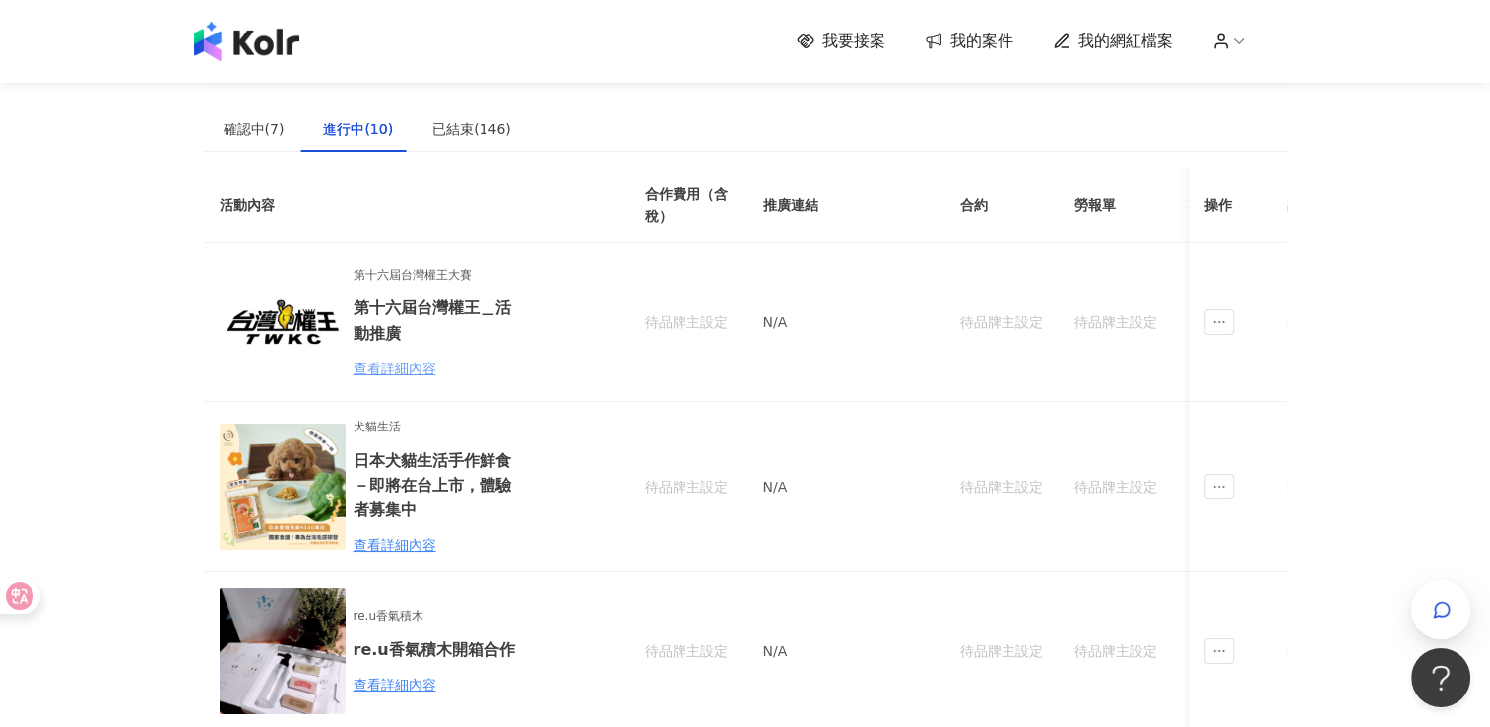
click at [416, 368] on div "查看詳細內容" at bounding box center [440, 369] width 172 height 22
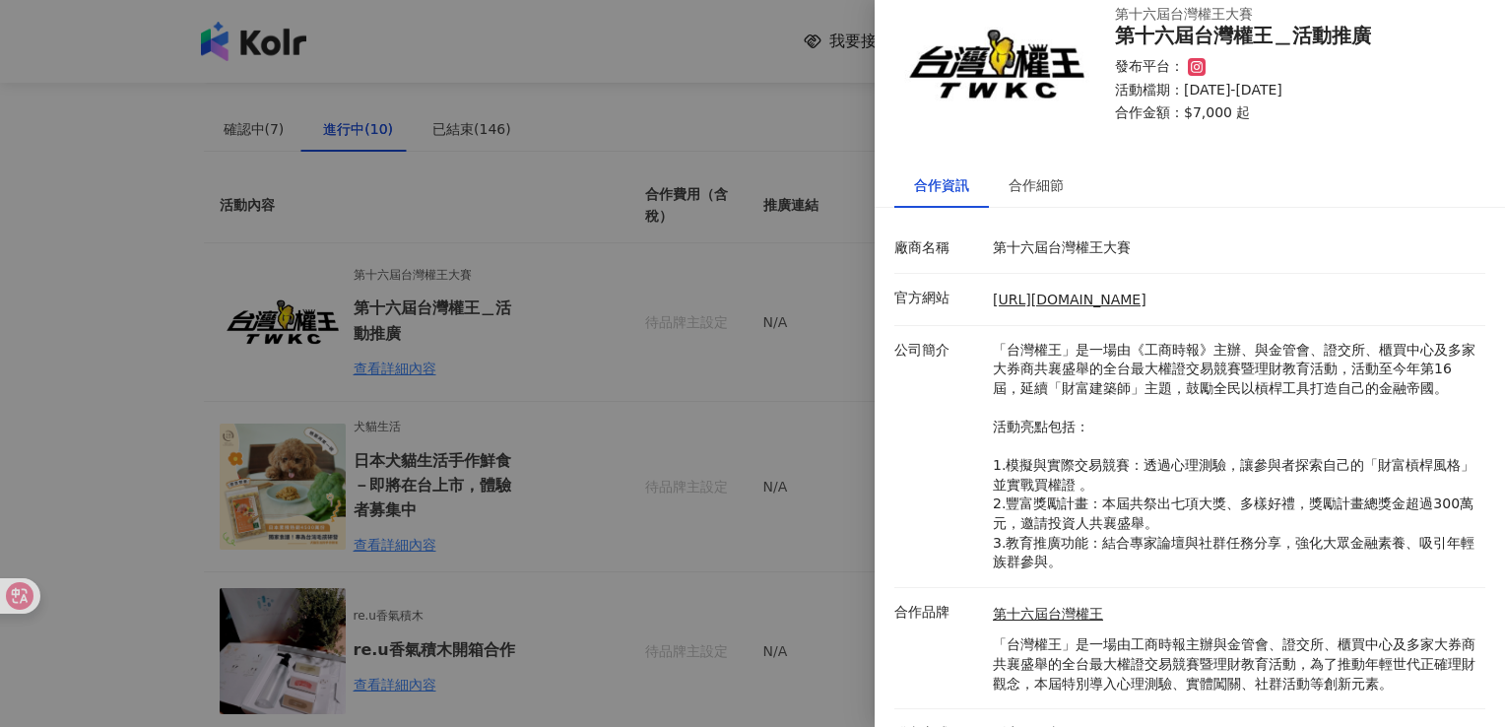
scroll to position [106, 0]
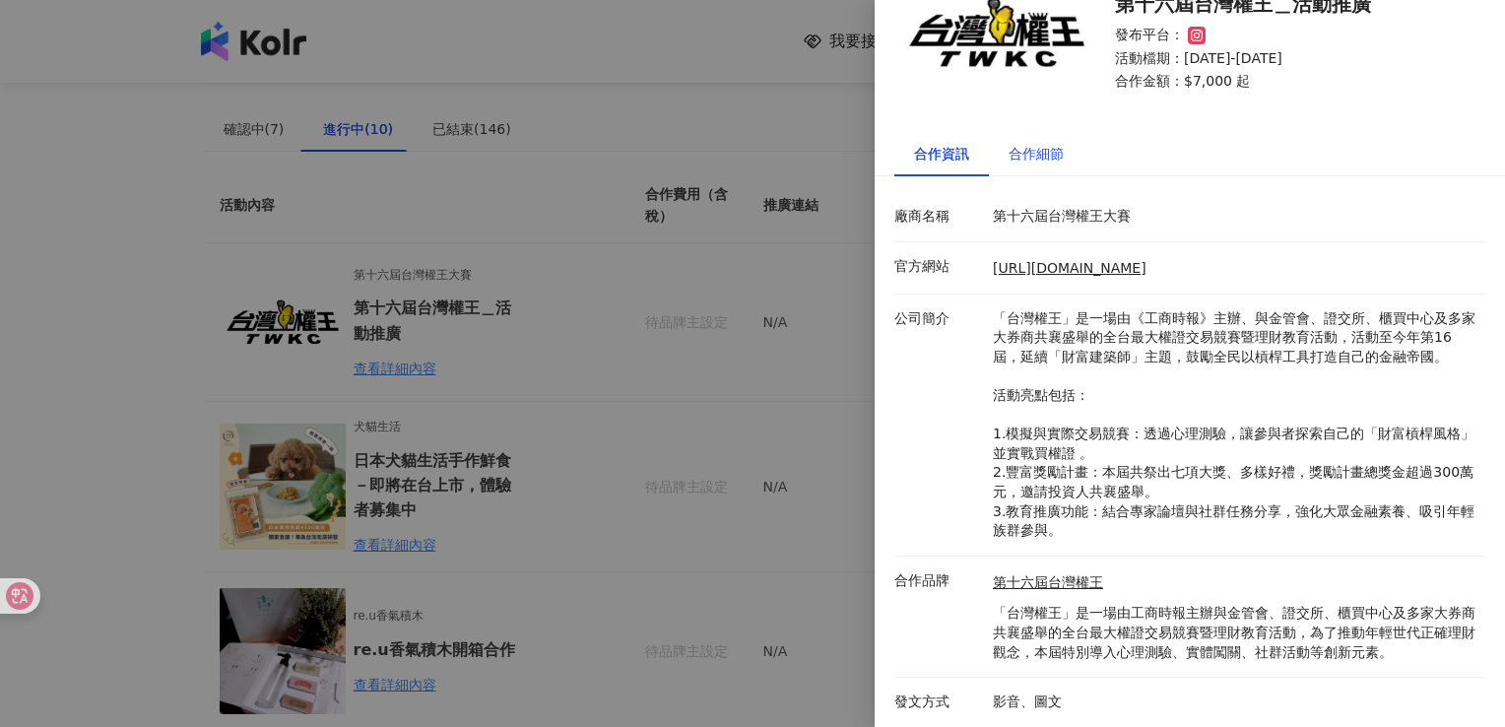
click at [1030, 143] on div "合作細節" at bounding box center [1036, 154] width 55 height 22
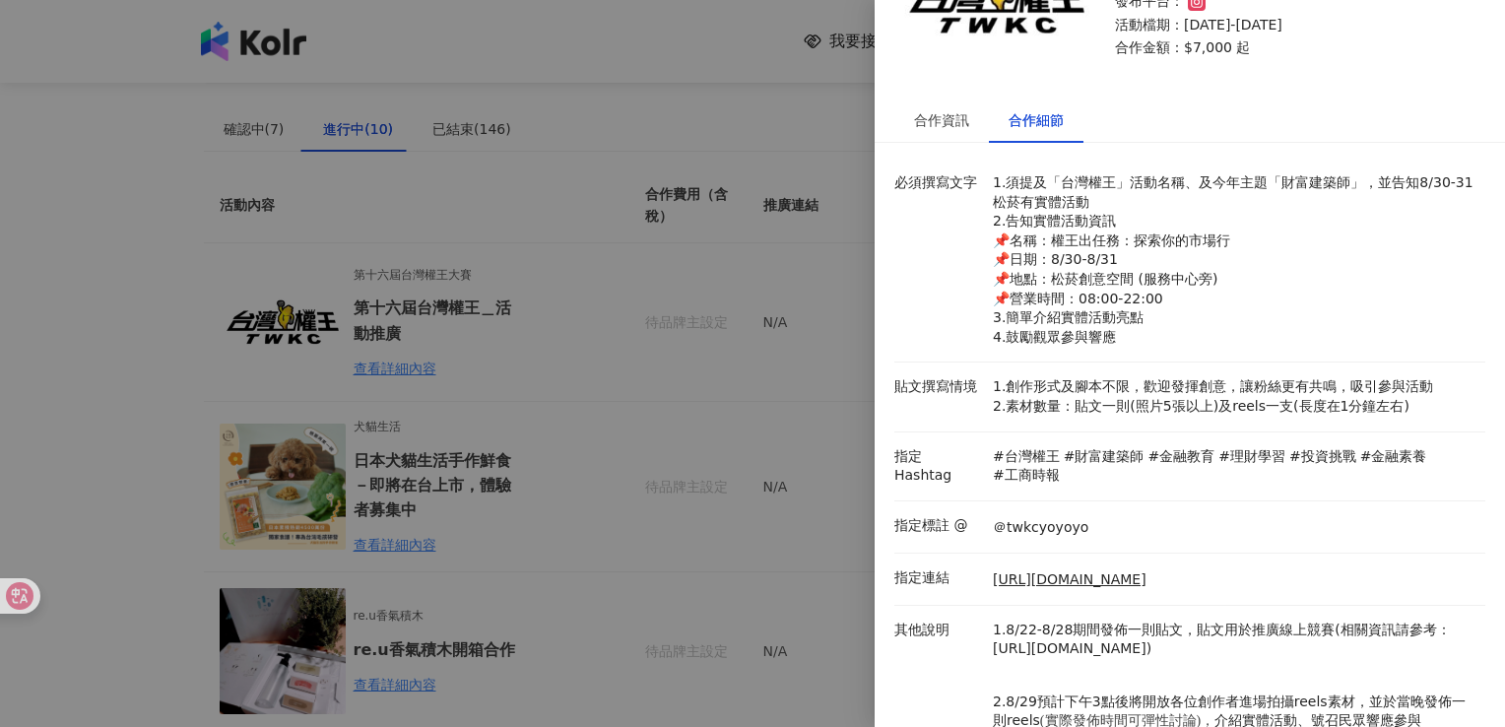
scroll to position [173, 0]
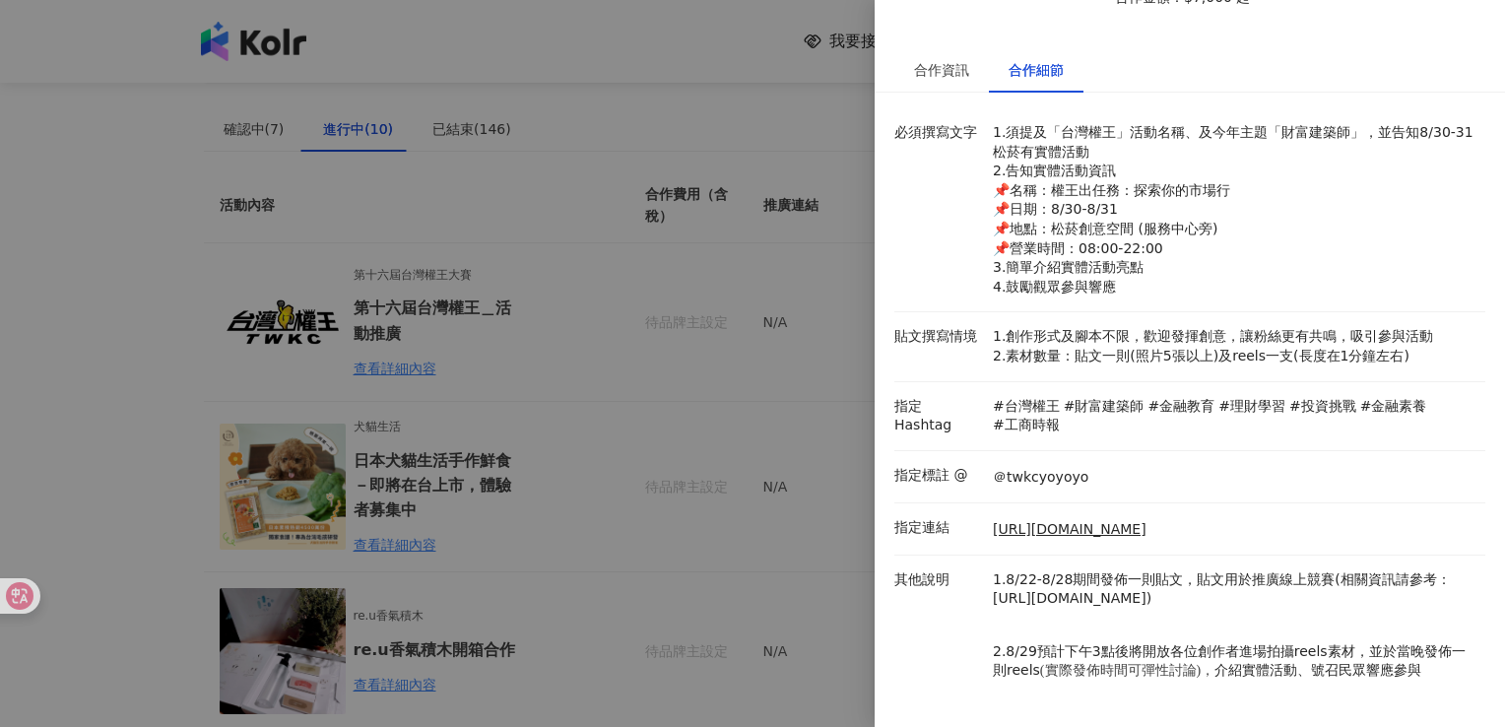
click at [837, 195] on div at bounding box center [752, 363] width 1505 height 727
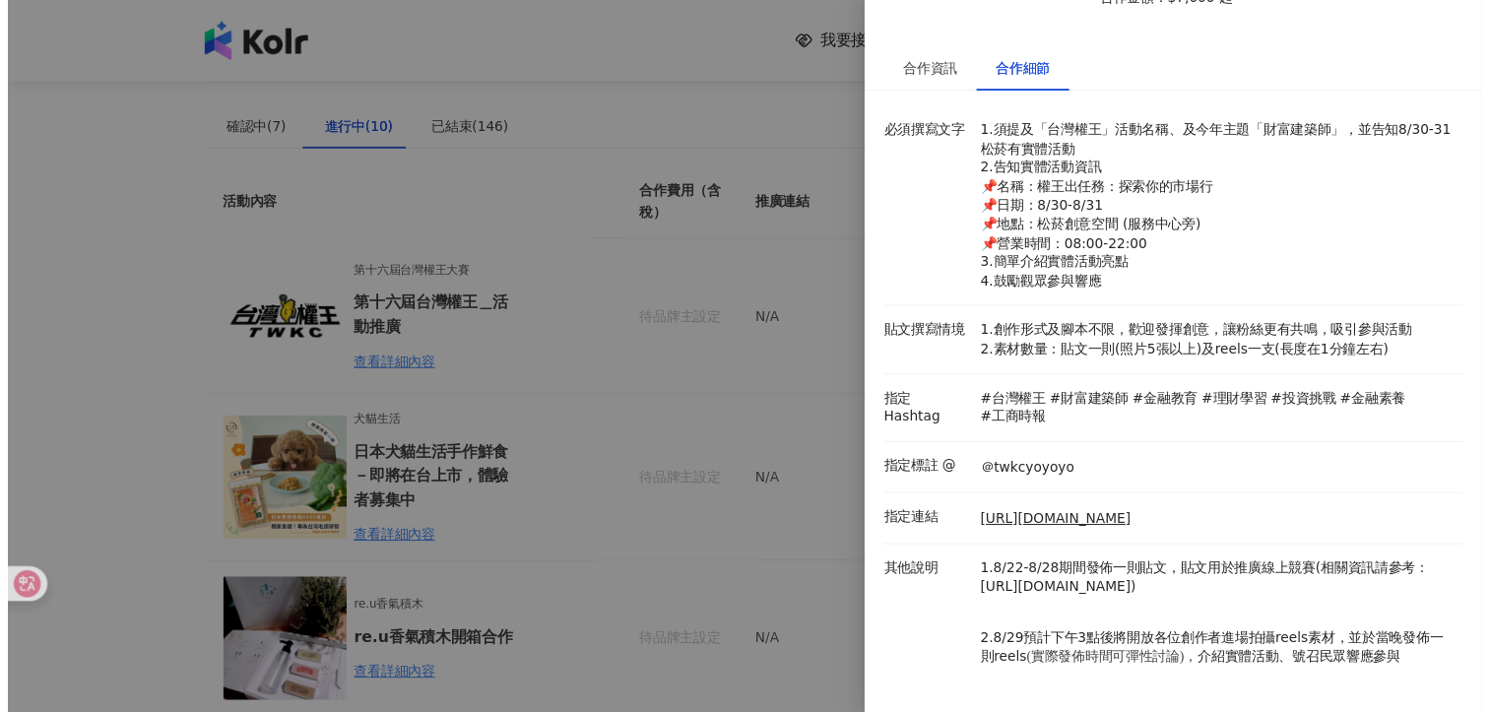
scroll to position [0, 0]
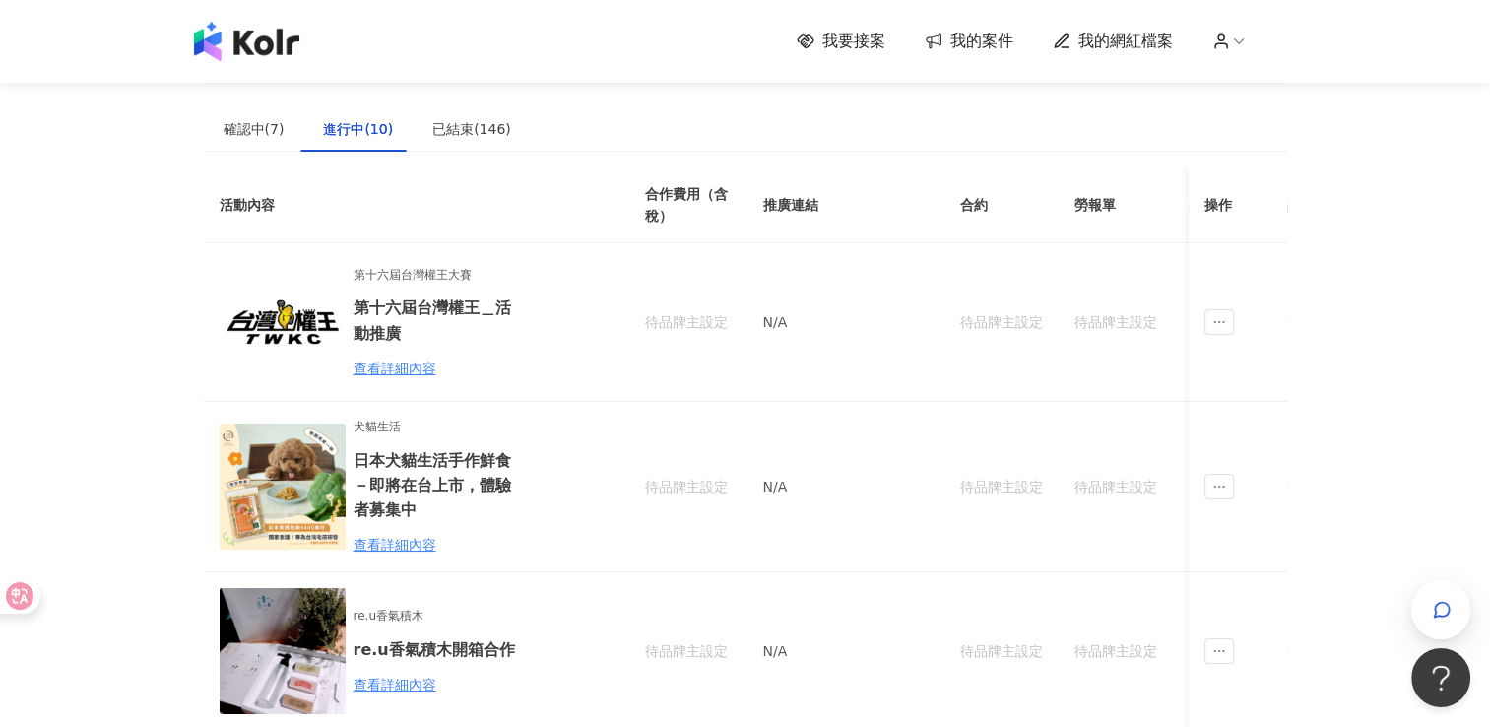
click at [859, 46] on span "我要接案" at bounding box center [853, 42] width 63 height 22
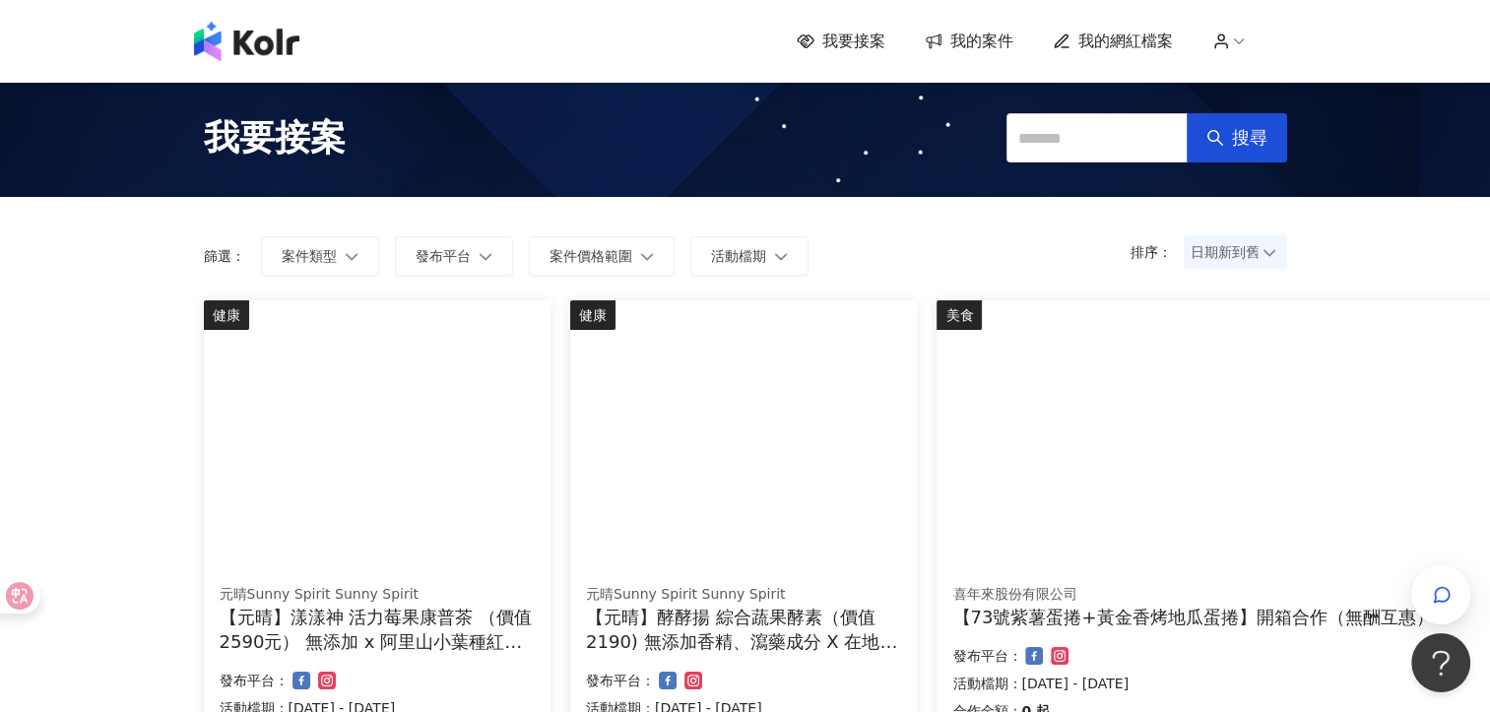
scroll to position [197, 0]
